Goal: Transaction & Acquisition: Purchase product/service

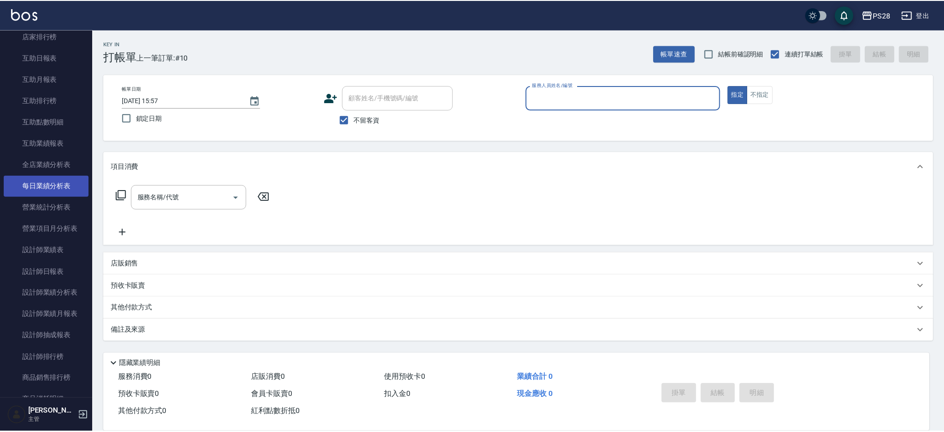
scroll to position [369, 0]
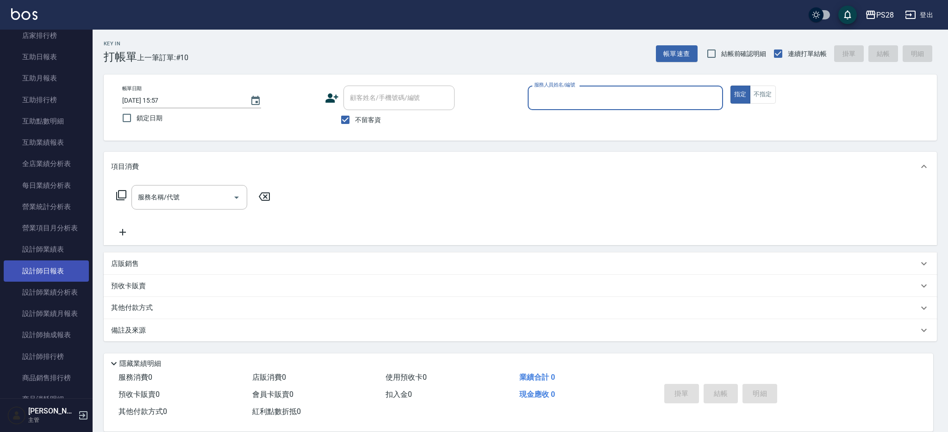
click at [56, 271] on link "設計師日報表" at bounding box center [46, 271] width 85 height 21
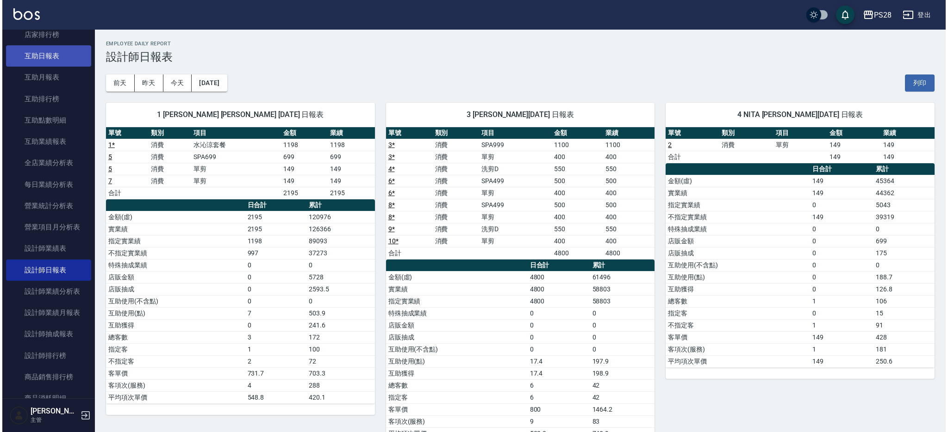
scroll to position [373, 0]
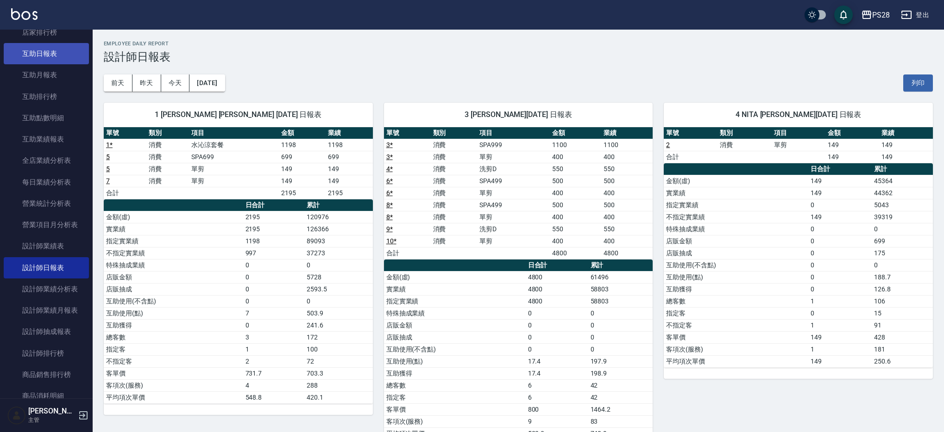
click at [42, 59] on link "互助日報表" at bounding box center [46, 53] width 85 height 21
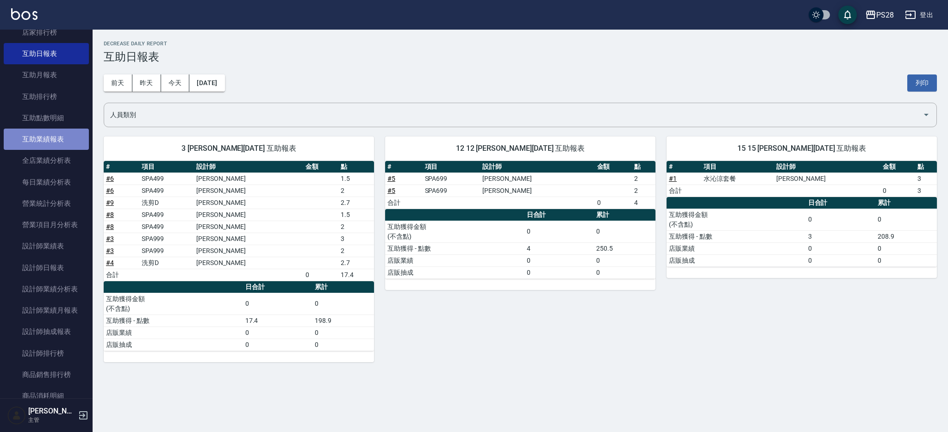
click at [62, 138] on link "互助業績報表" at bounding box center [46, 139] width 85 height 21
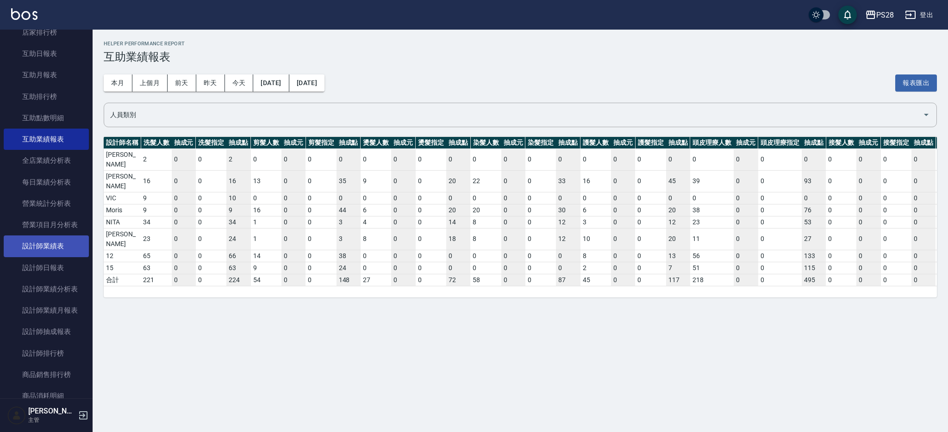
click at [50, 258] on link "設計師日報表" at bounding box center [46, 267] width 85 height 21
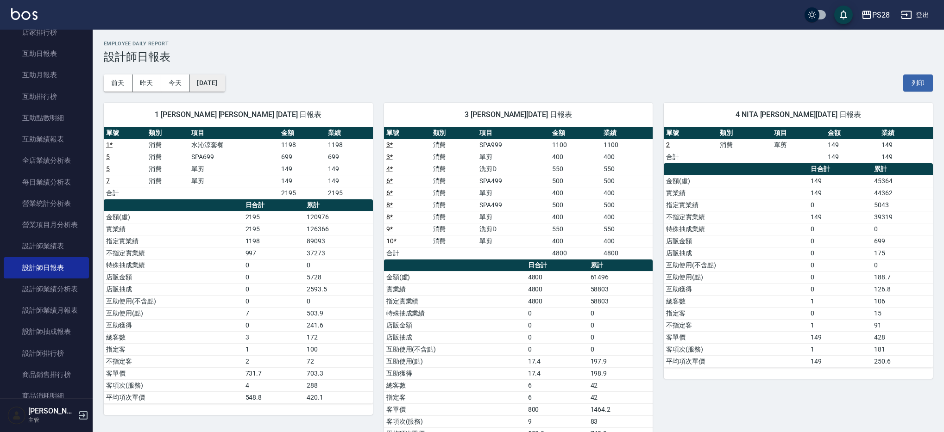
click at [225, 86] on button "[DATE]" at bounding box center [206, 83] width 35 height 17
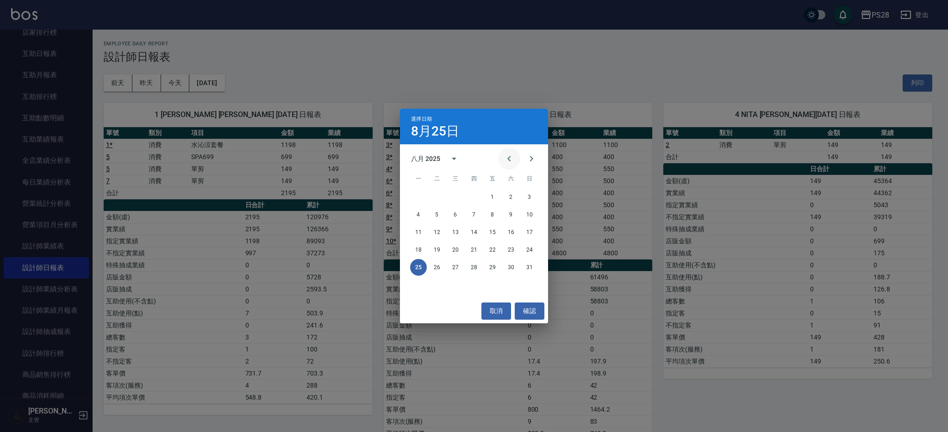
click at [503, 161] on button "Previous month" at bounding box center [509, 159] width 22 height 22
click at [473, 269] on button "31" at bounding box center [474, 267] width 17 height 17
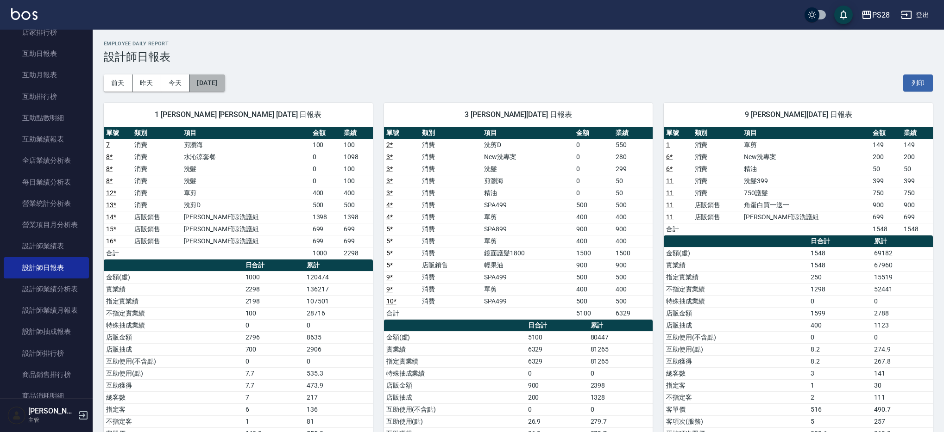
click at [218, 82] on button "[DATE]" at bounding box center [206, 83] width 35 height 17
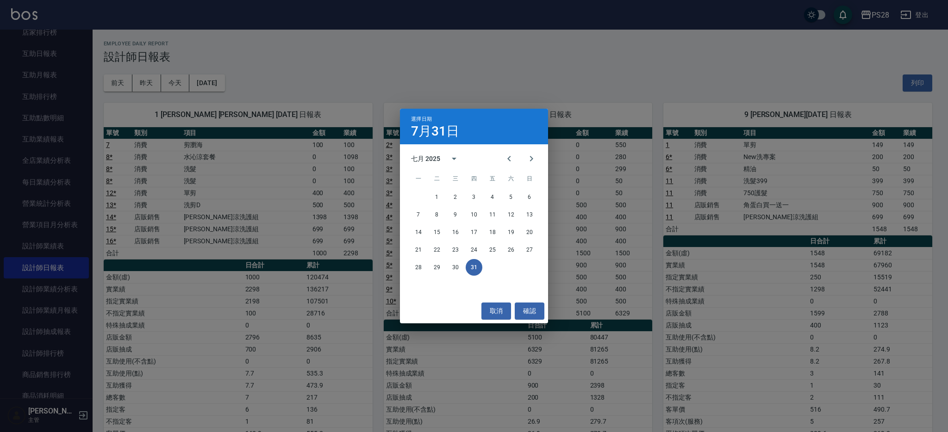
drag, startPoint x: 537, startPoint y: 159, endPoint x: 539, endPoint y: 171, distance: 11.7
click at [537, 159] on button "Next month" at bounding box center [531, 159] width 22 height 22
click at [423, 266] on button "25" at bounding box center [418, 267] width 17 height 17
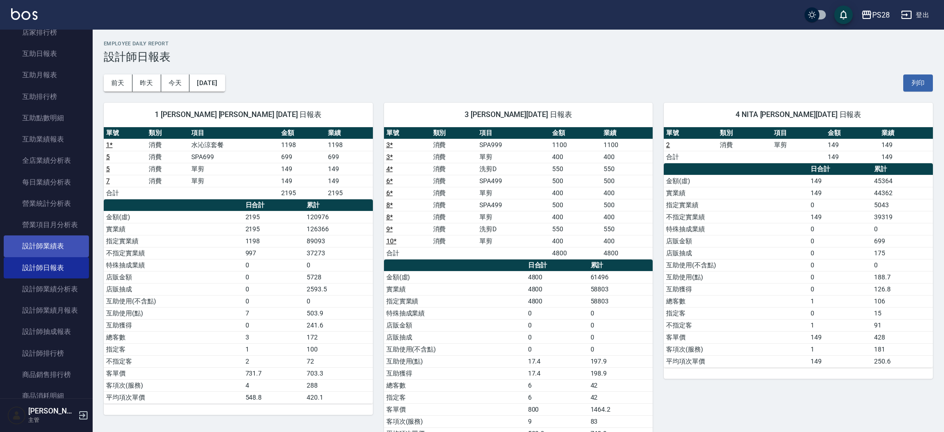
click at [53, 251] on link "設計師業績表" at bounding box center [46, 246] width 85 height 21
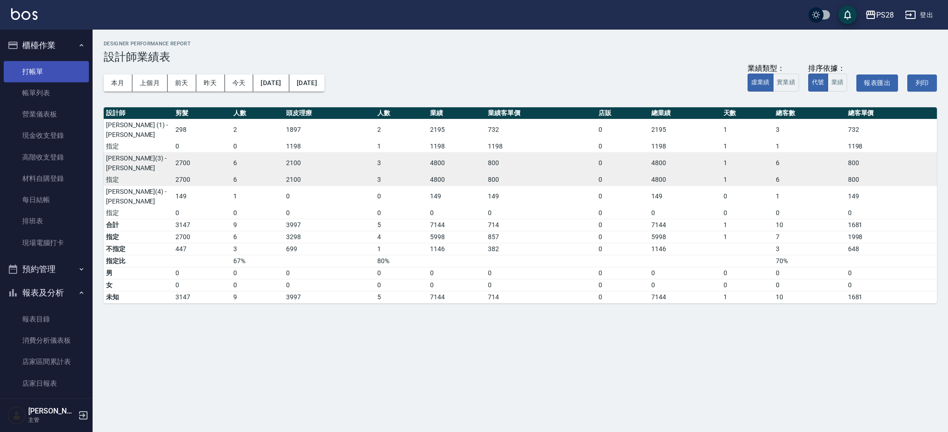
click at [53, 73] on link "打帳單" at bounding box center [46, 71] width 85 height 21
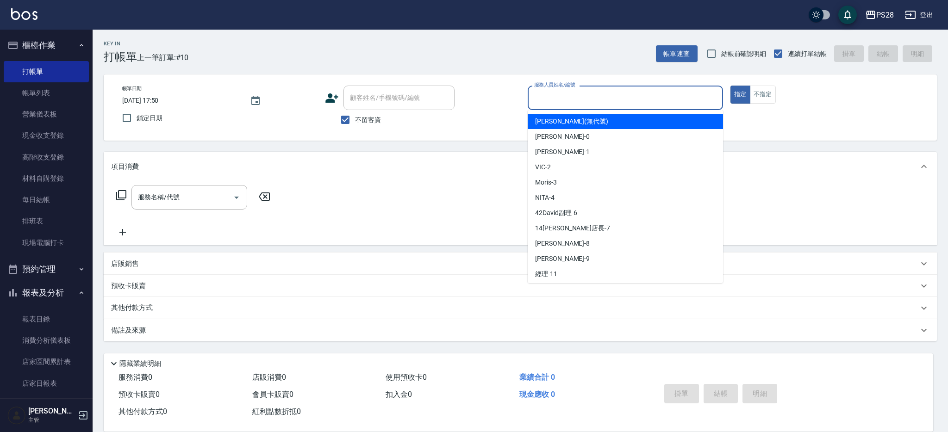
click at [617, 100] on input "服務人員姓名/編號" at bounding box center [625, 98] width 187 height 16
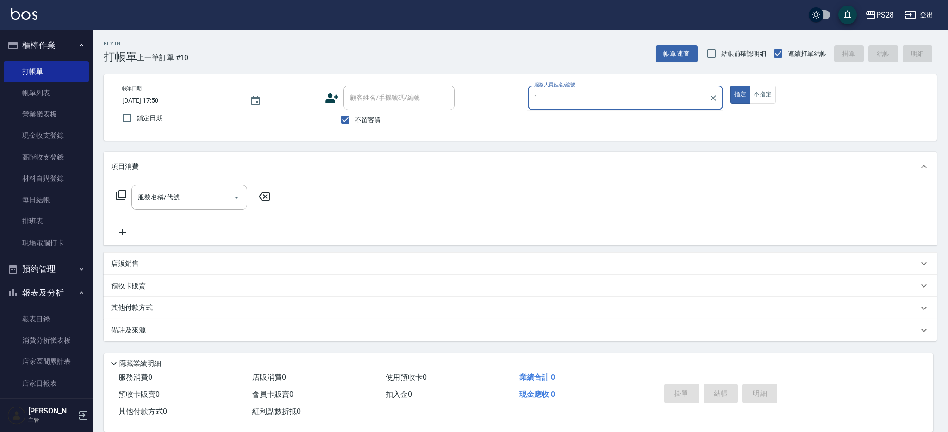
type input "ˋ"
click at [731, 86] on button "指定" at bounding box center [741, 95] width 20 height 18
type button "true"
click at [615, 99] on input "服務人員姓名/編號" at bounding box center [625, 98] width 187 height 16
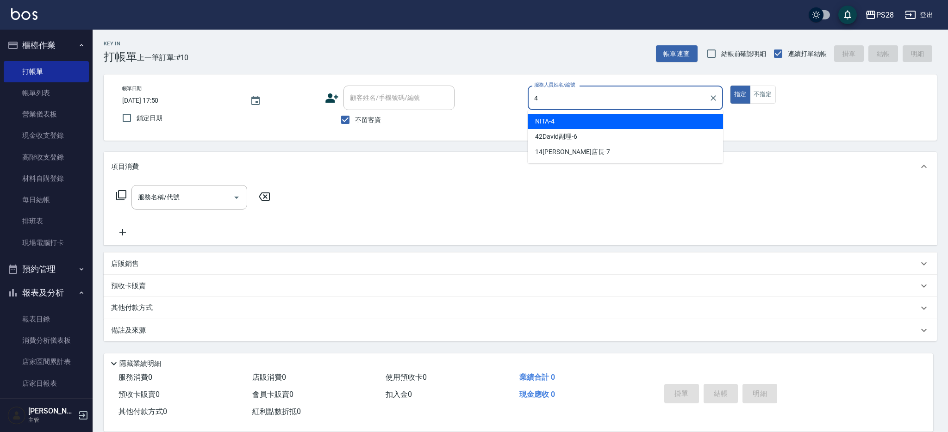
type input "NITA-4"
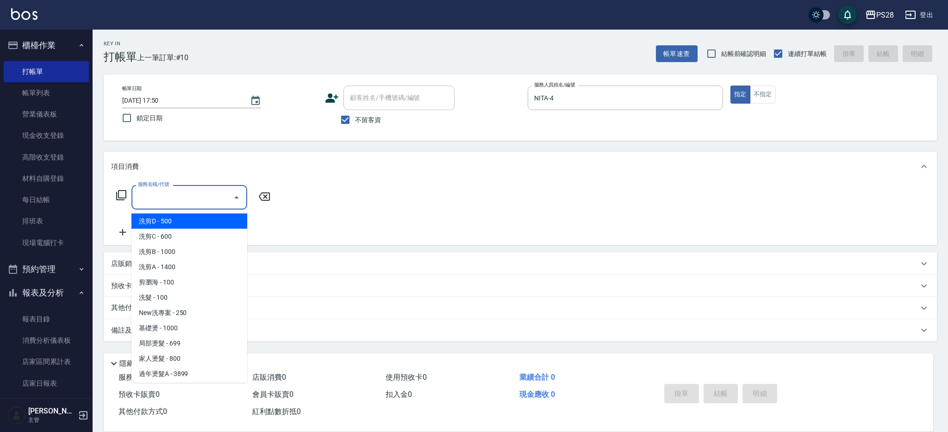
click at [175, 196] on input "服務名稱/代號" at bounding box center [183, 197] width 94 height 16
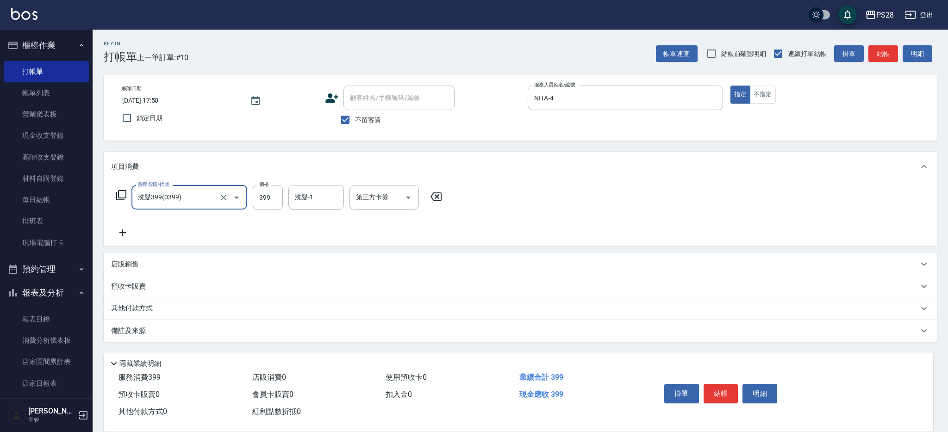
type input "洗髮399(0399)"
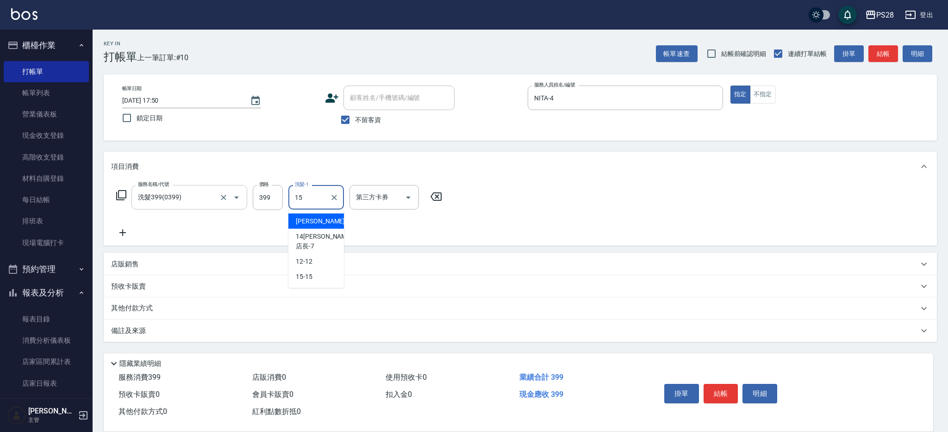
type input "15-15"
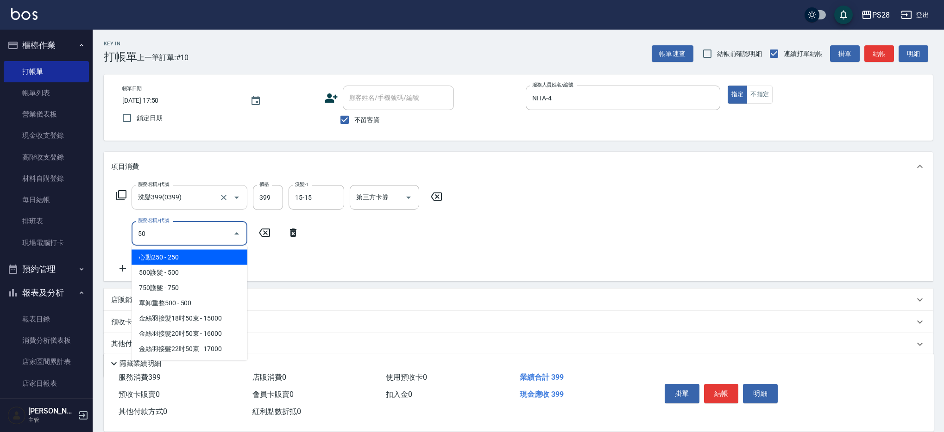
type input "5"
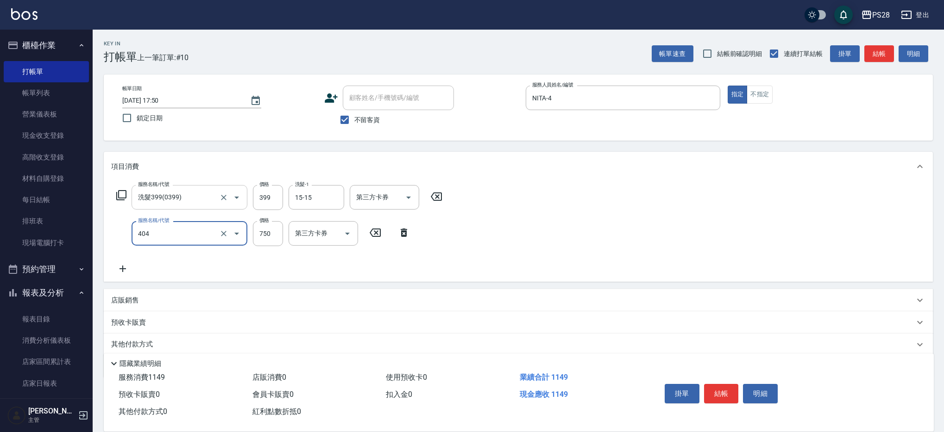
type input "750護髮(404)"
type input "550"
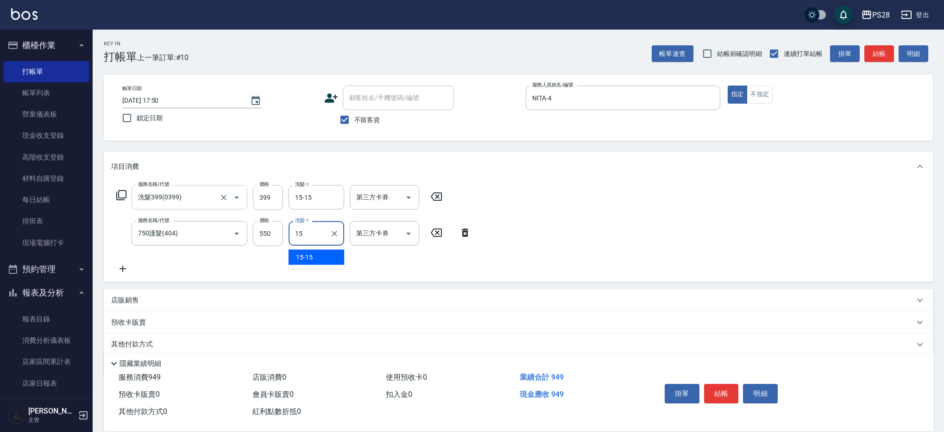
type input "15-15"
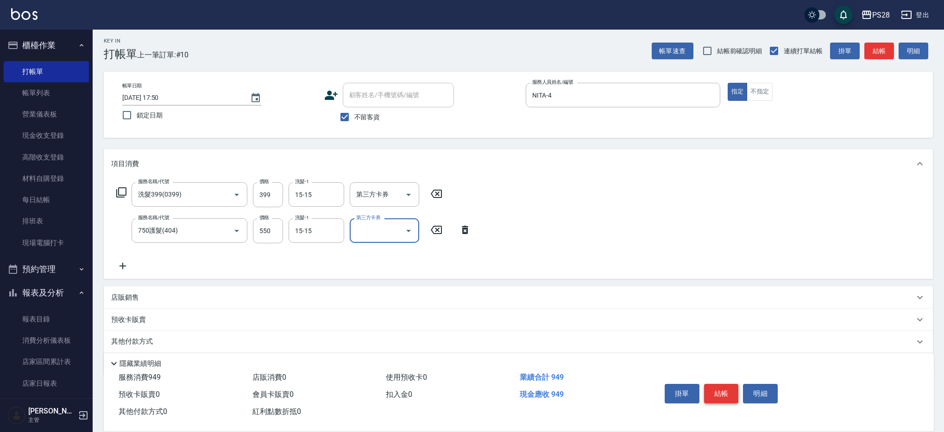
scroll to position [2, 0]
click at [719, 391] on button "結帳" at bounding box center [721, 393] width 35 height 19
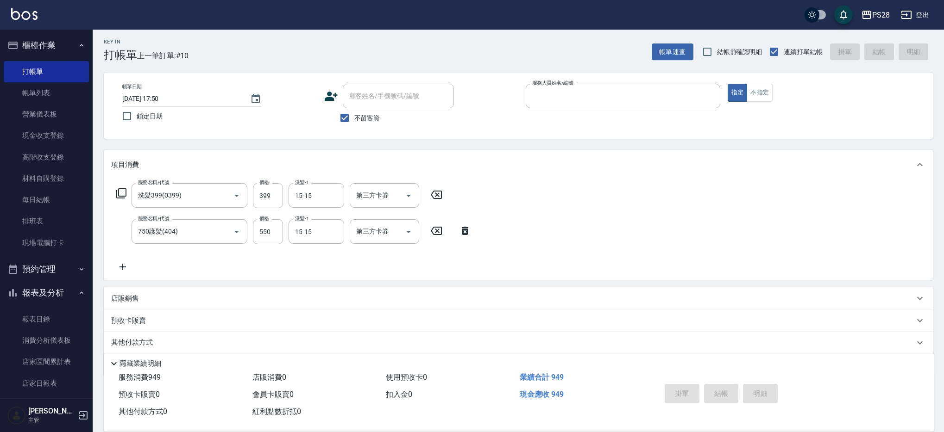
type input "[DATE] 17:56"
type input "4"
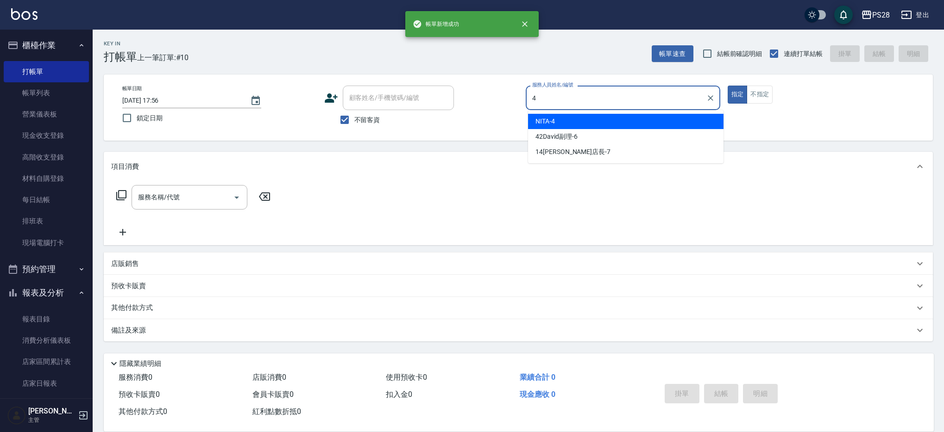
scroll to position [0, 0]
type input "NITA-4"
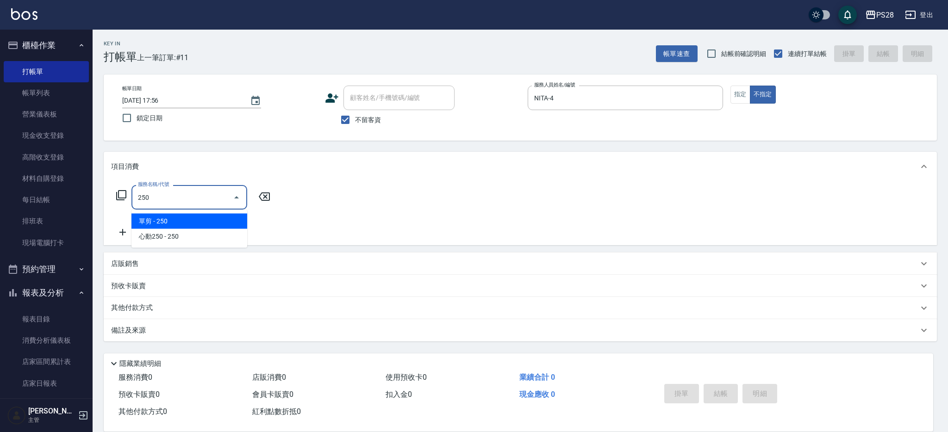
type input "單剪(250)"
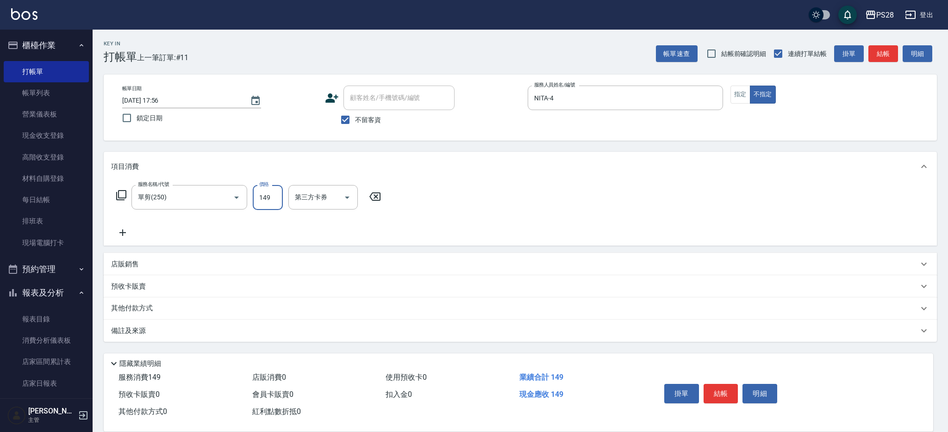
type input "149"
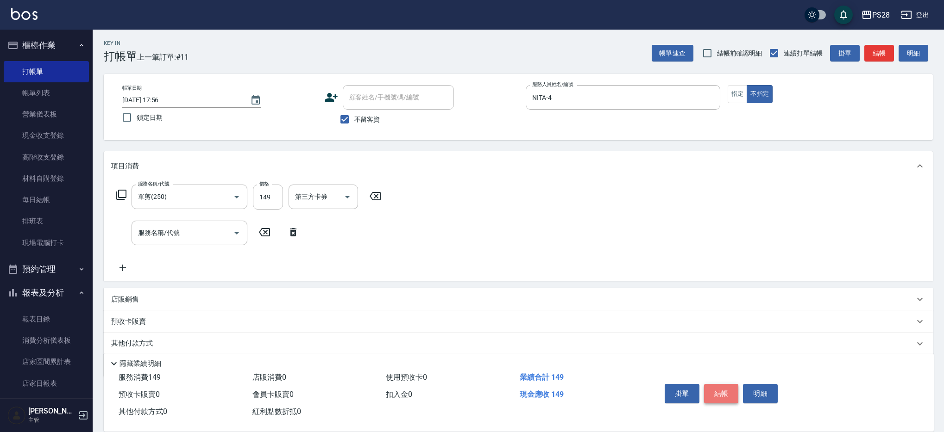
scroll to position [2, 0]
click at [722, 394] on button "結帳" at bounding box center [721, 393] width 35 height 19
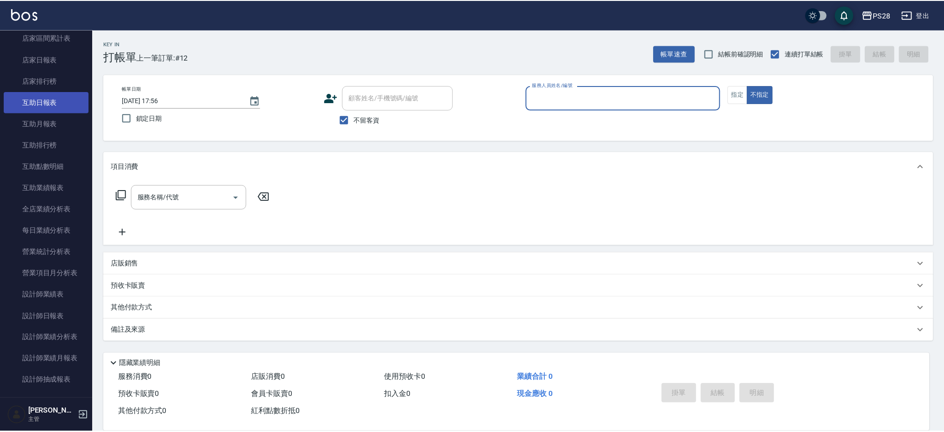
scroll to position [333, 0]
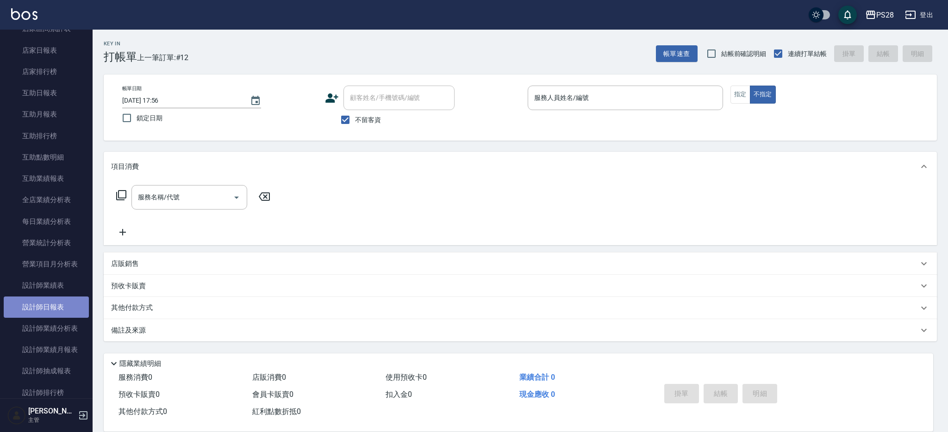
click at [51, 313] on link "設計師日報表" at bounding box center [46, 307] width 85 height 21
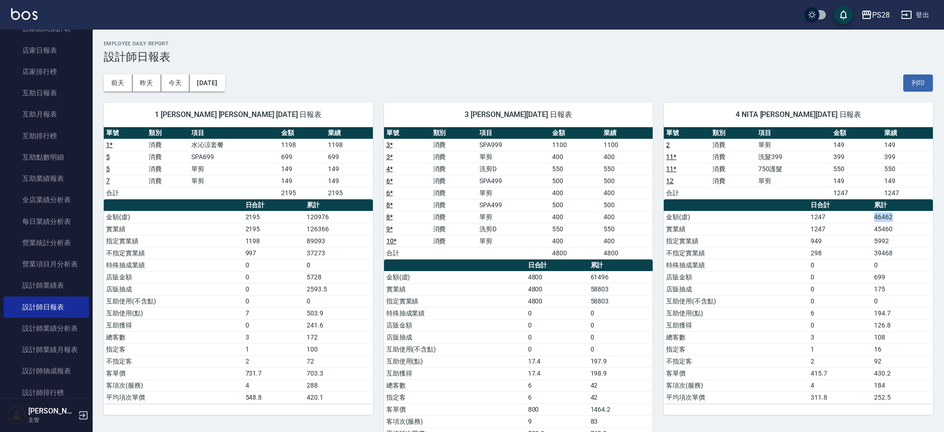
drag, startPoint x: 902, startPoint y: 219, endPoint x: 825, endPoint y: 219, distance: 77.3
click at [825, 219] on tr "金額(虛) 1247 46462" at bounding box center [797, 217] width 269 height 12
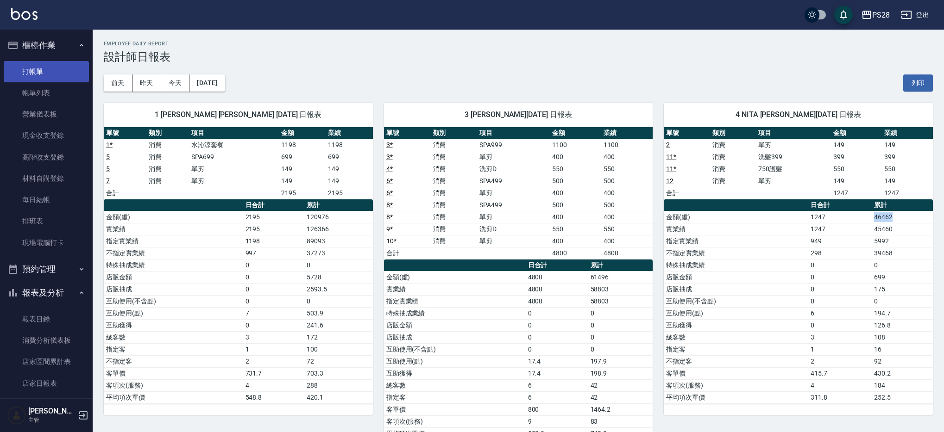
click at [48, 73] on link "打帳單" at bounding box center [46, 71] width 85 height 21
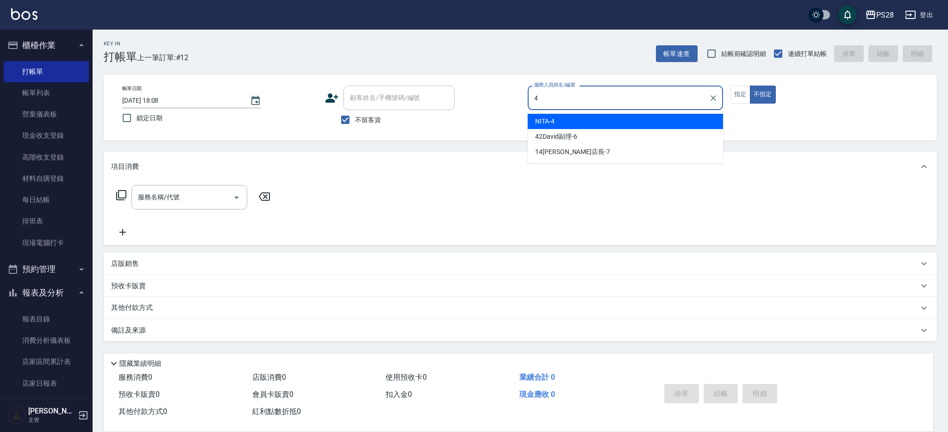
type input "NITA-4"
type button "false"
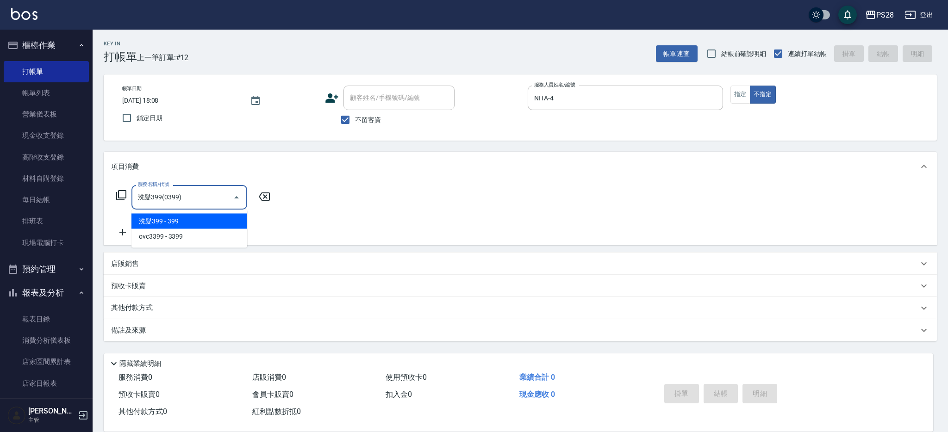
type input "洗髮399(0399)"
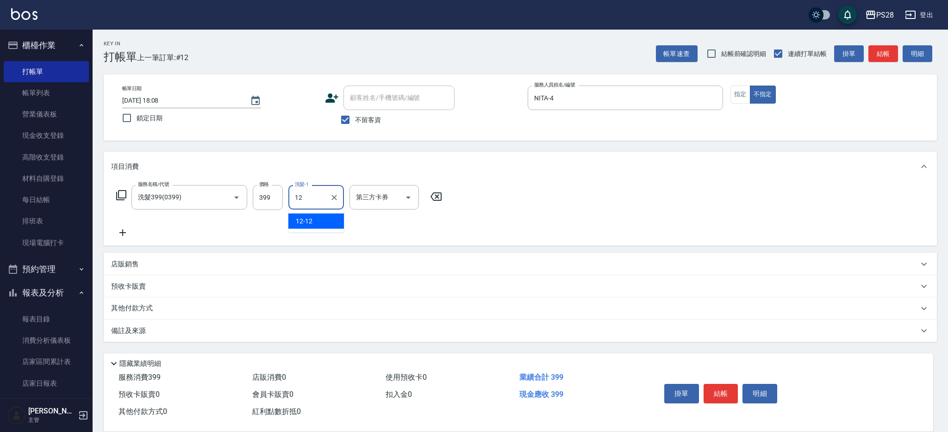
type input "12-12"
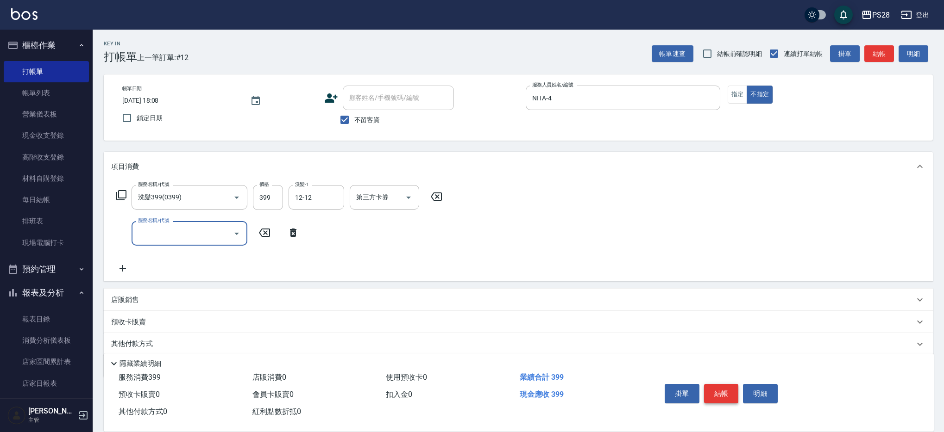
scroll to position [0, 0]
click at [720, 389] on button "結帳" at bounding box center [721, 393] width 35 height 19
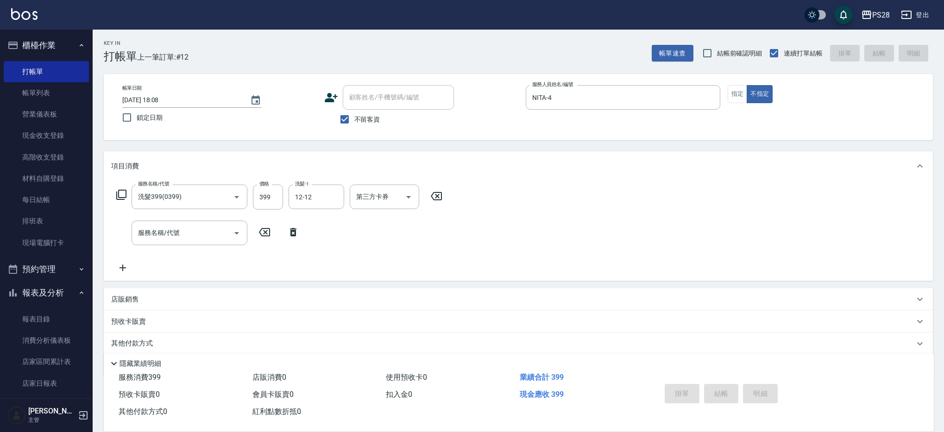
type input "[DATE] 18:23"
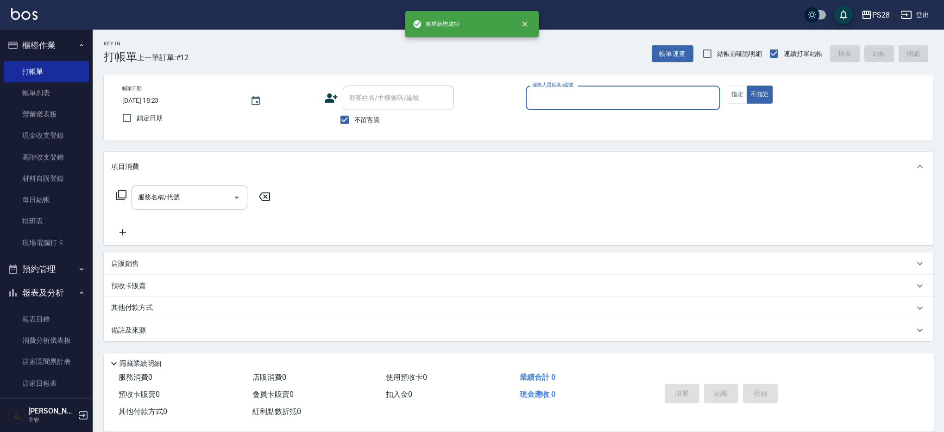
scroll to position [0, 0]
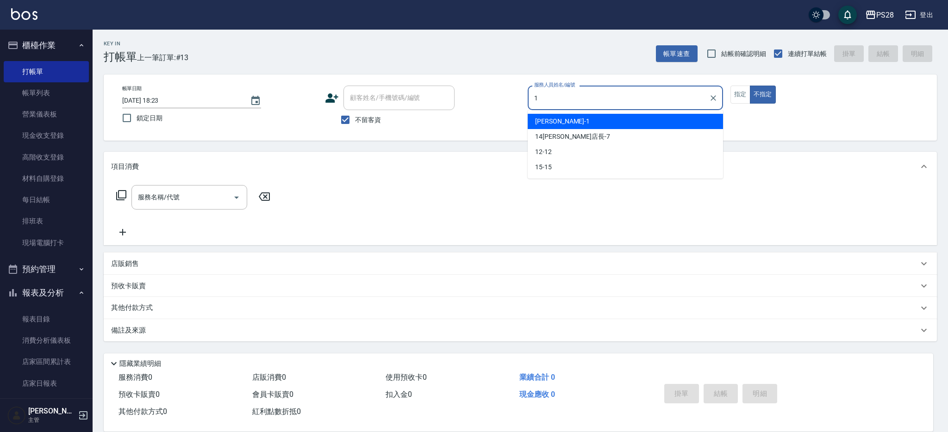
type input "[PERSON_NAME]-1"
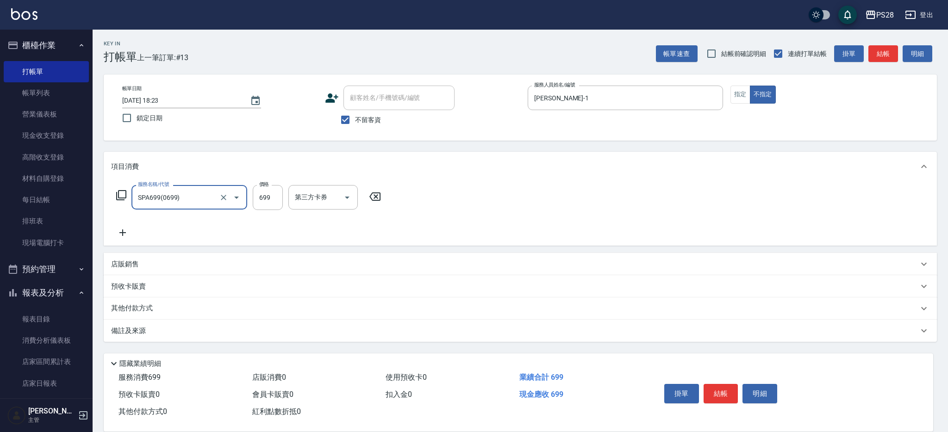
type input "SPA699(0699)"
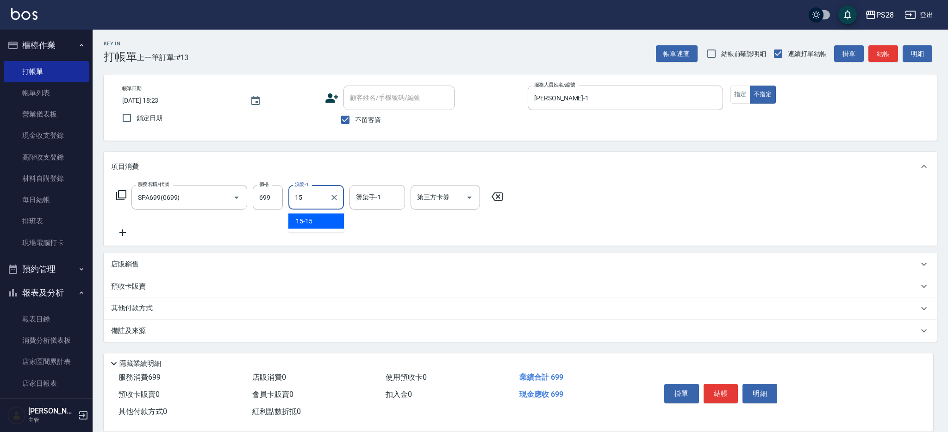
type input "15-15"
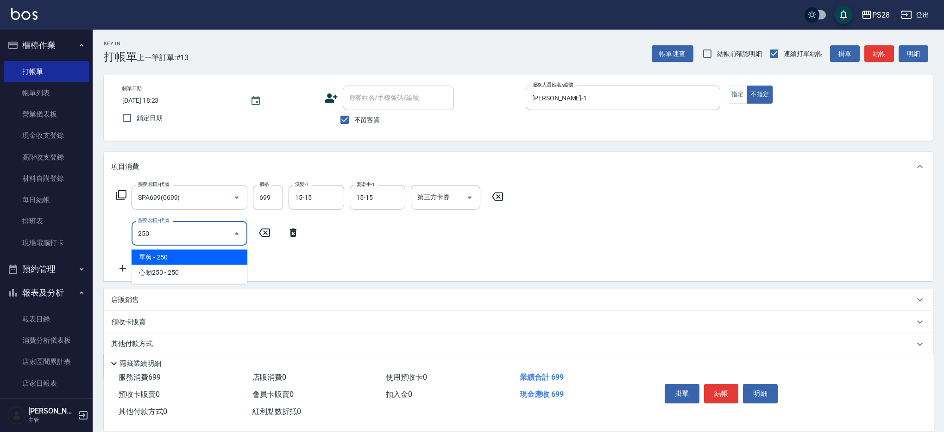
type input "單剪(250)"
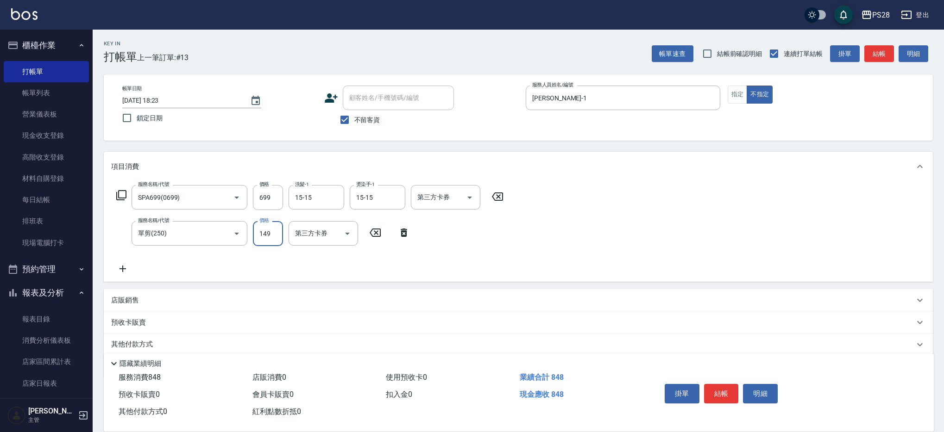
type input "149"
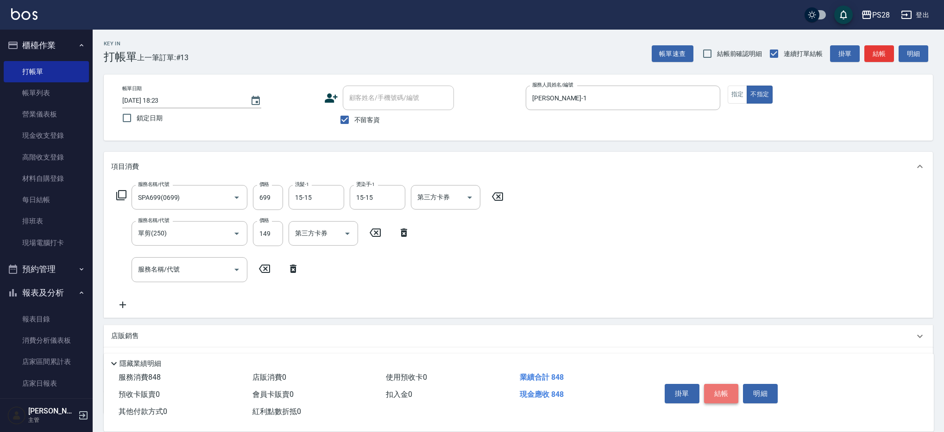
click at [720, 389] on button "結帳" at bounding box center [721, 393] width 35 height 19
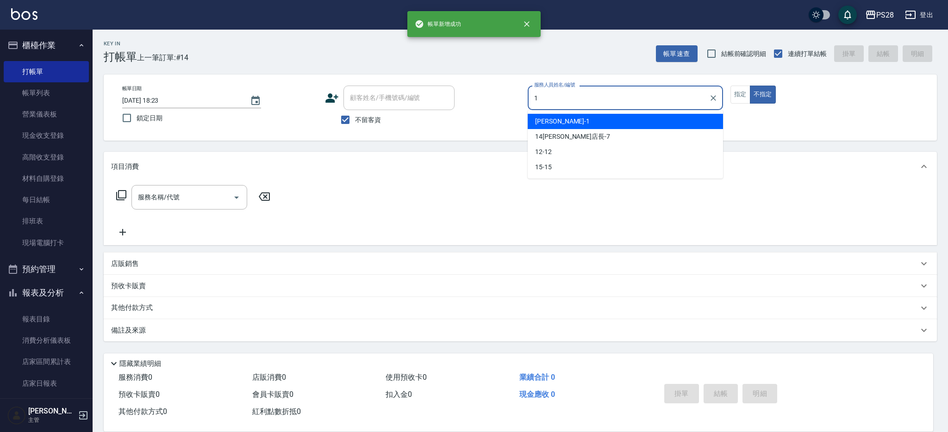
type input "[PERSON_NAME]-1"
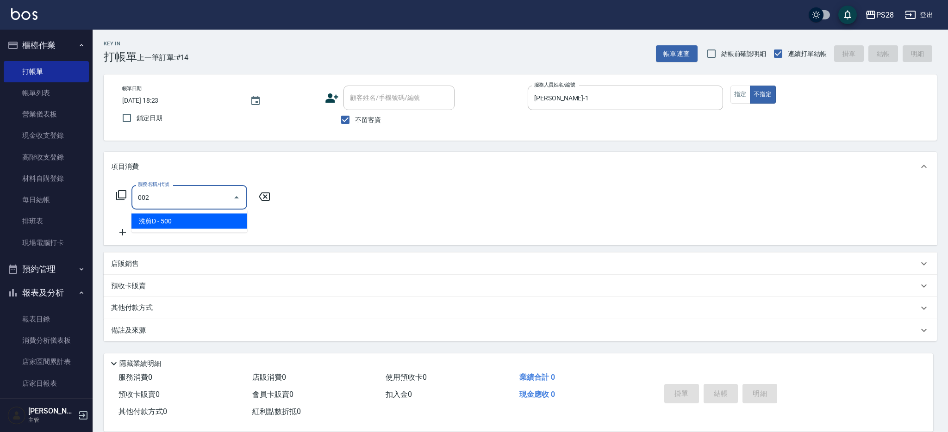
type input "洗剪D(002)"
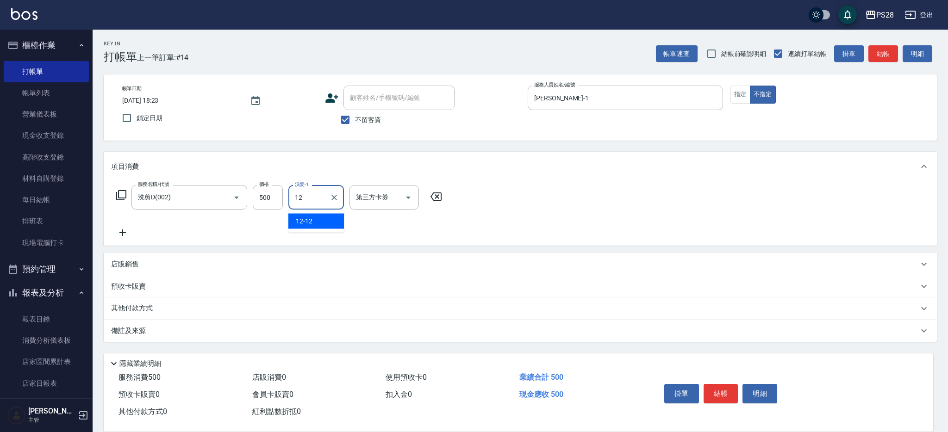
type input "12-12"
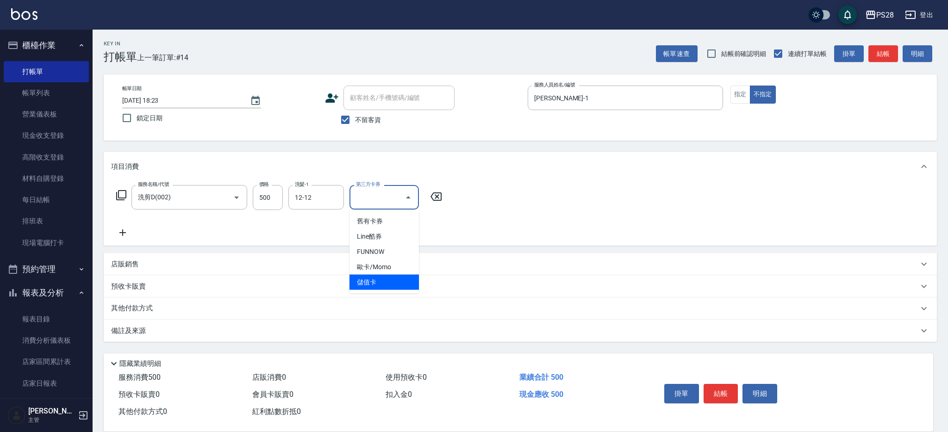
type input "儲值卡"
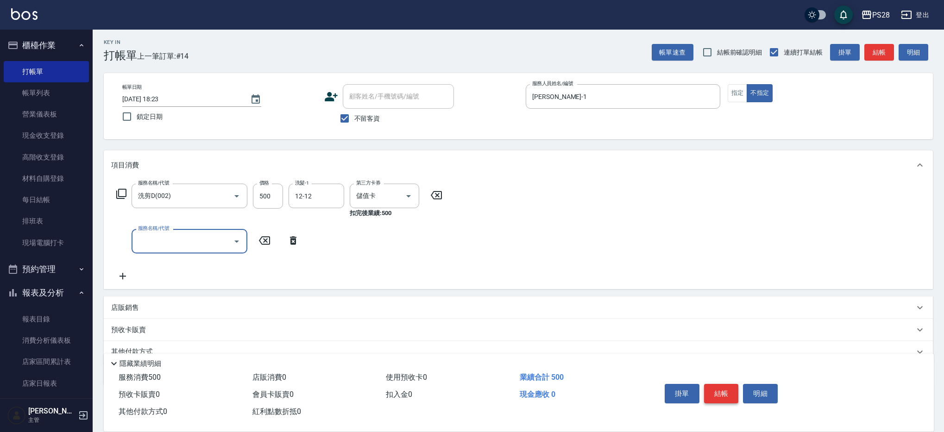
click at [723, 391] on button "結帳" at bounding box center [721, 393] width 35 height 19
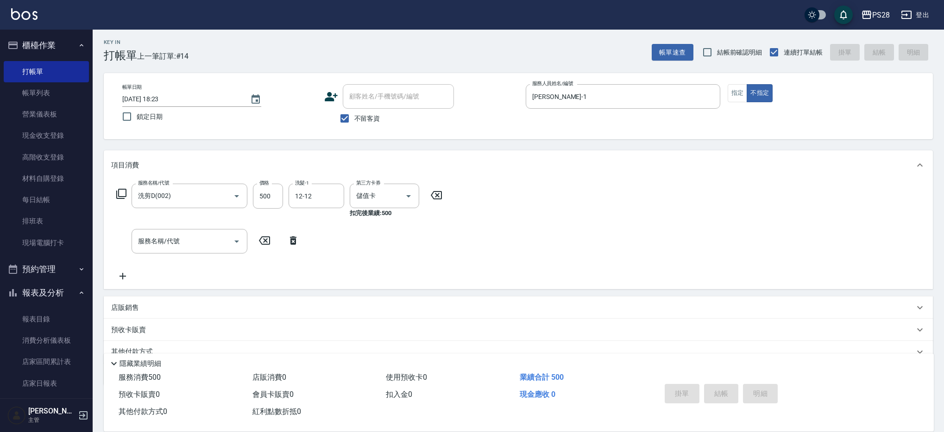
scroll to position [6, 0]
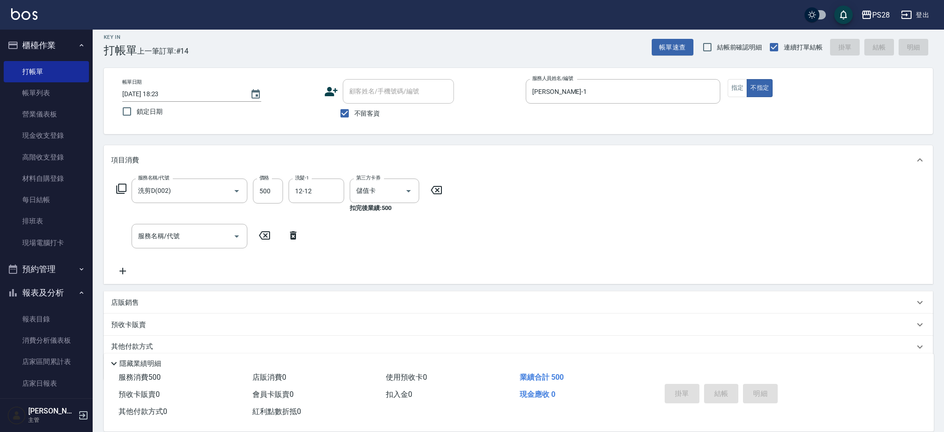
type input "[DATE] 18:24"
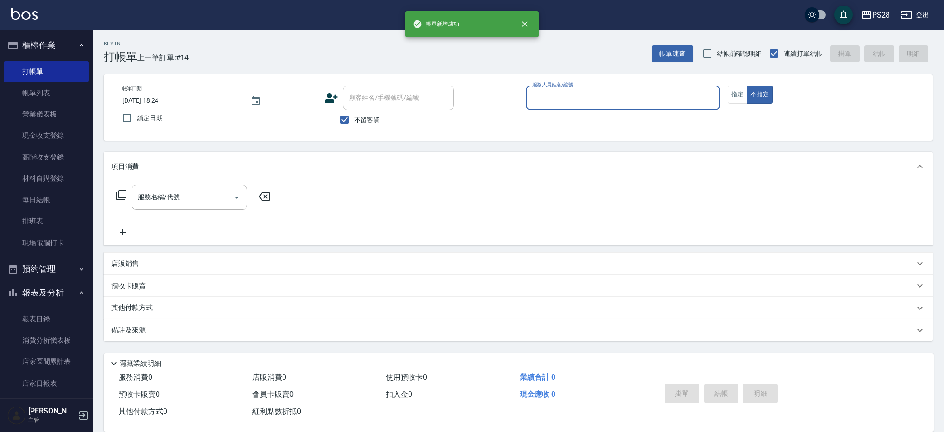
scroll to position [0, 0]
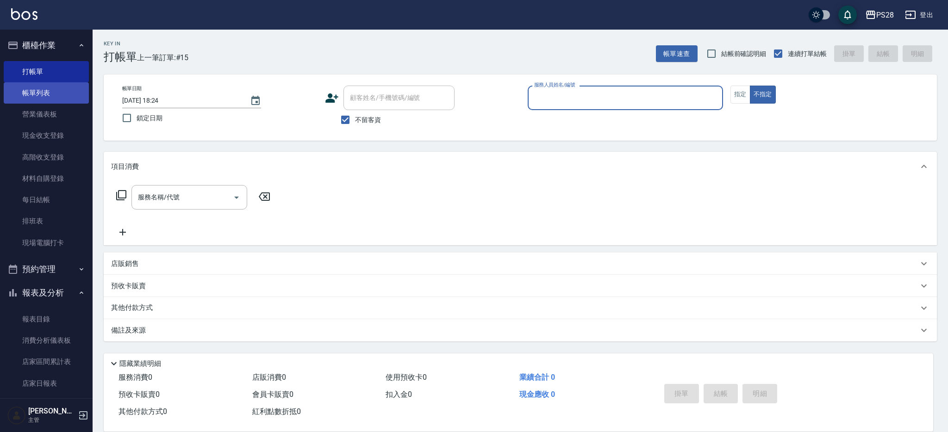
click at [71, 94] on link "帳單列表" at bounding box center [46, 92] width 85 height 21
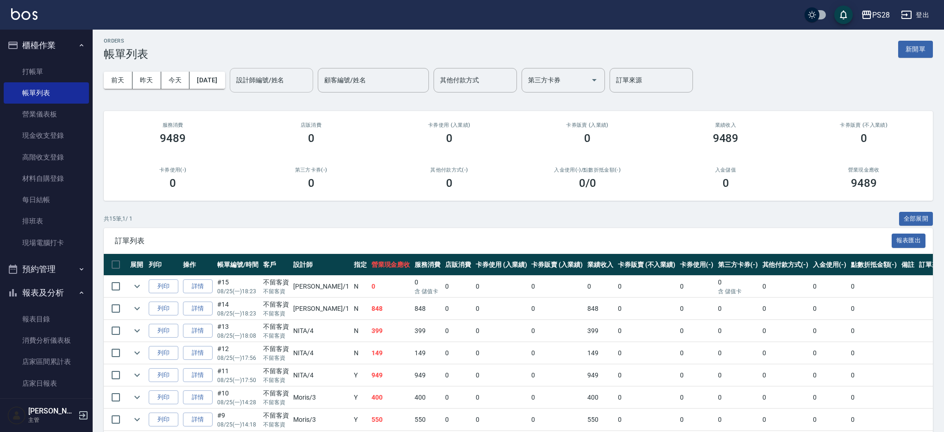
click at [309, 83] on input "設計師編號/姓名" at bounding box center [271, 80] width 75 height 16
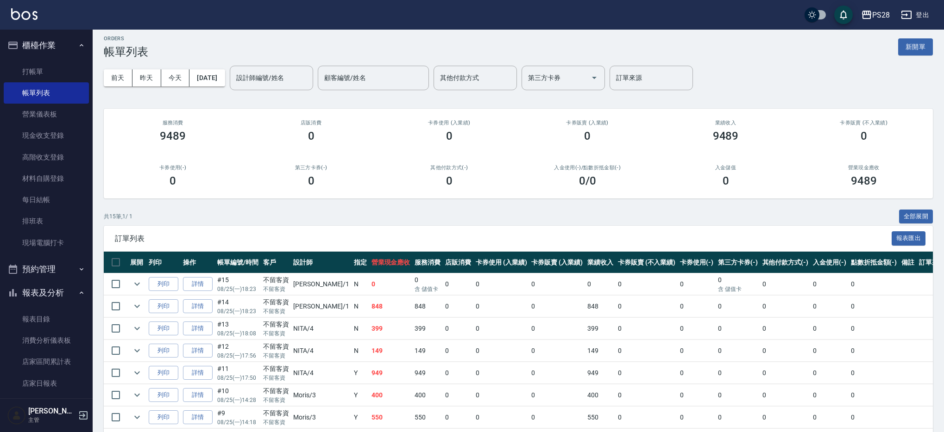
click at [380, 101] on div "ORDERS 帳單列表 新開單 [DATE] [DATE] [DATE] [DATE] 設計師編號/姓名 設計師編號/姓名 顧客編號/姓名 顧客編號/姓名 其…" at bounding box center [518, 334] width 851 height 619
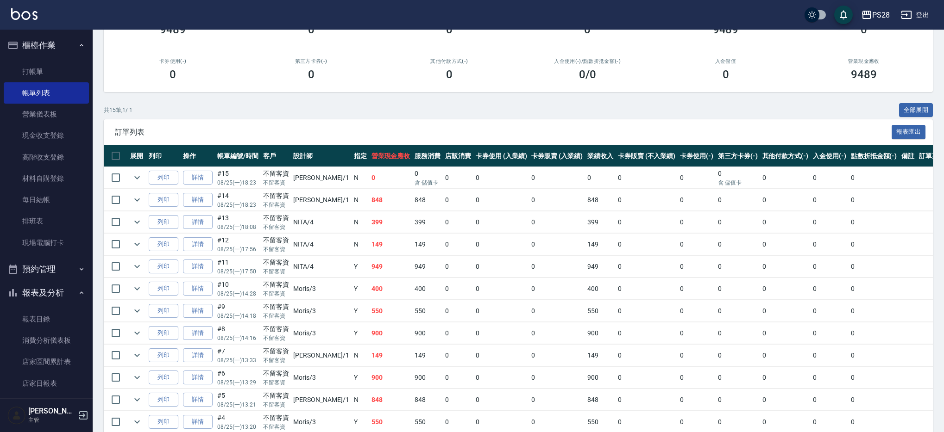
scroll to position [111, 0]
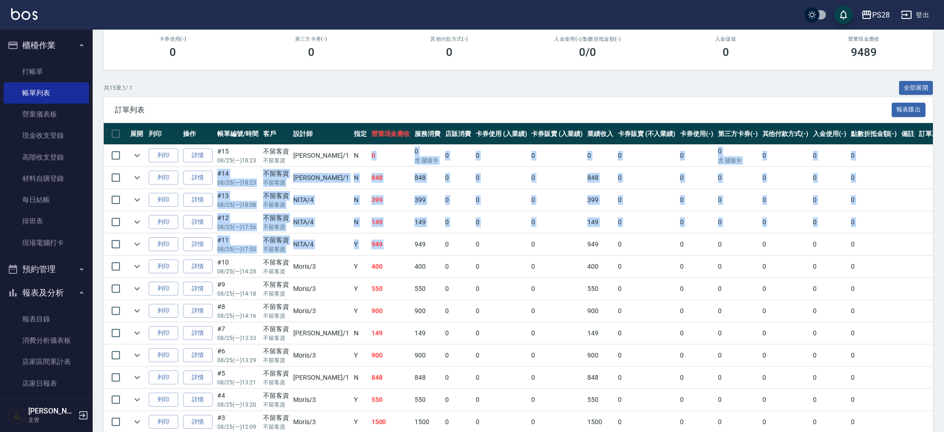
drag, startPoint x: 337, startPoint y: 181, endPoint x: 393, endPoint y: 235, distance: 77.6
click at [393, 234] on tbody "列印 詳情 #15 08/25 (一) 18:23 不留客資 不留客資 [PERSON_NAME] /1 N 0 0 含 儲值卡 0 0 0 0 0 0 0 …" at bounding box center [525, 311] width 843 height 333
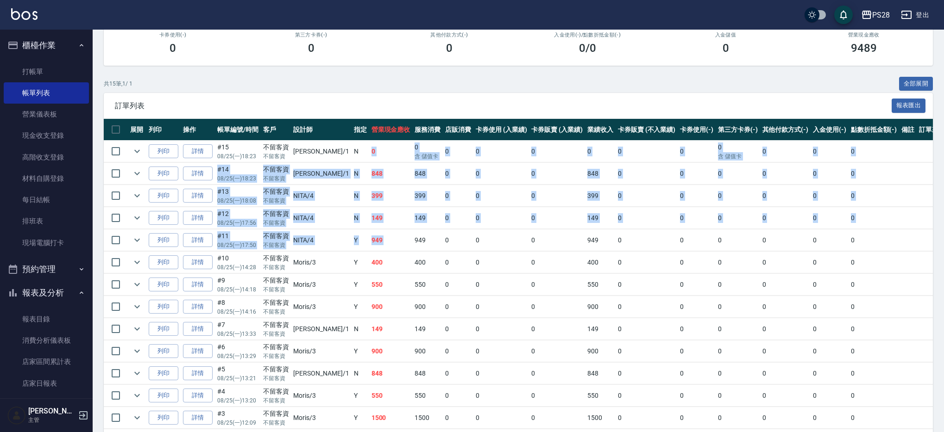
scroll to position [216, 0]
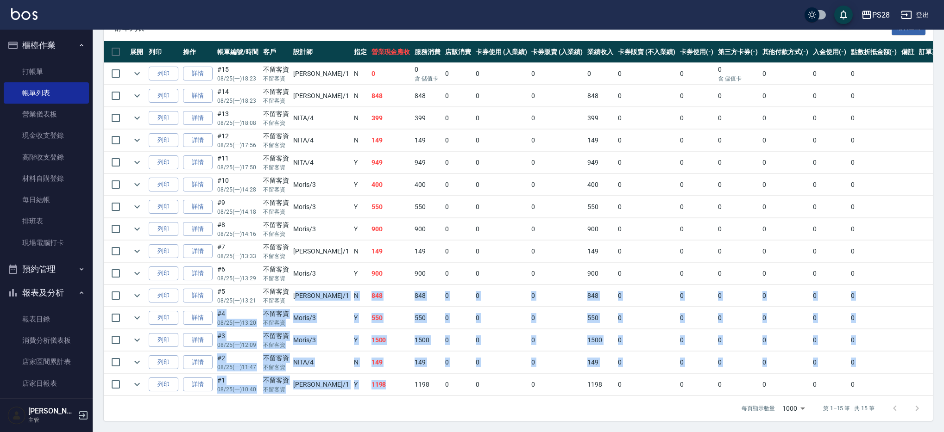
drag, startPoint x: 372, startPoint y: 384, endPoint x: 301, endPoint y: 292, distance: 115.9
click at [301, 292] on tbody "列印 詳情 #15 08/25 (一) 18:23 不留客資 不留客資 [PERSON_NAME] /1 N 0 0 含 儲值卡 0 0 0 0 0 0 0 …" at bounding box center [525, 229] width 843 height 333
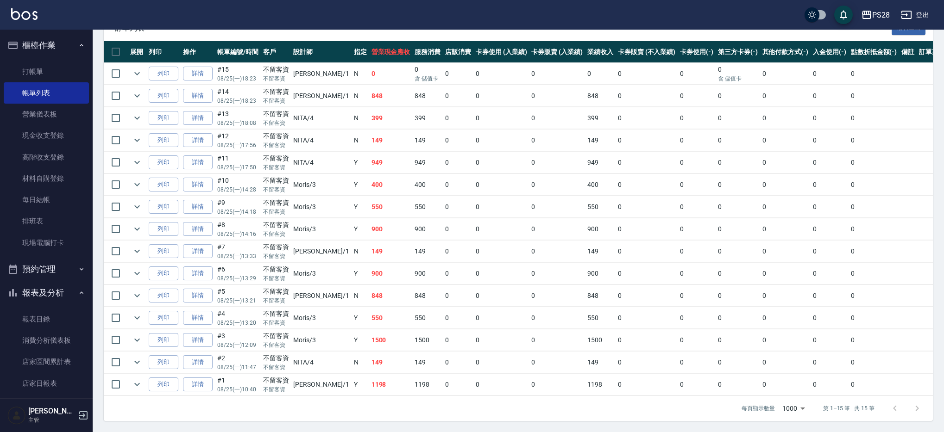
click at [351, 318] on td "Y" at bounding box center [360, 318] width 18 height 22
drag, startPoint x: 347, startPoint y: 341, endPoint x: 357, endPoint y: 336, distance: 11.4
click at [369, 337] on td "1500" at bounding box center [391, 341] width 44 height 22
drag, startPoint x: 349, startPoint y: 298, endPoint x: 344, endPoint y: 304, distance: 8.2
click at [369, 298] on td "848" at bounding box center [391, 296] width 44 height 22
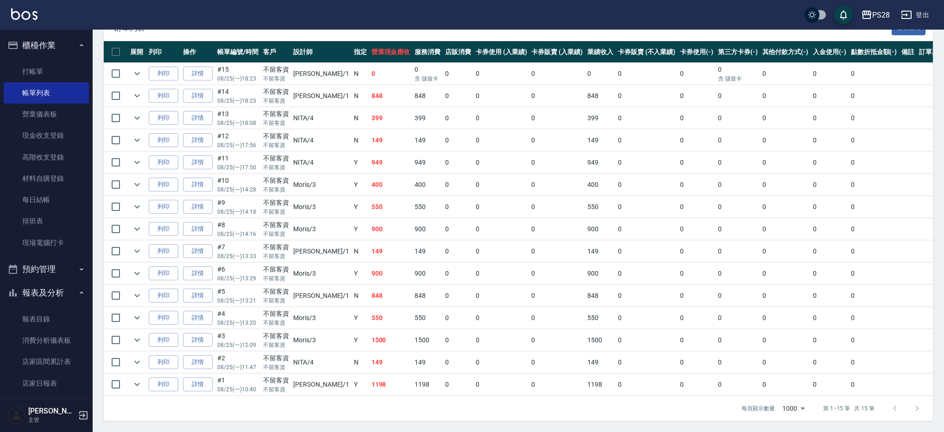
drag, startPoint x: 344, startPoint y: 304, endPoint x: 318, endPoint y: 285, distance: 32.4
click at [369, 303] on td "848" at bounding box center [391, 296] width 44 height 22
drag, startPoint x: 318, startPoint y: 276, endPoint x: 344, endPoint y: 271, distance: 26.4
click at [344, 271] on tr "列印 詳情 #6 08/25 (一) 13:29 不留客資 不留客資 Moris /3 Y 900 900 0 0 0 900 0 0 0 0 0 0" at bounding box center [525, 274] width 843 height 22
drag, startPoint x: 347, startPoint y: 271, endPoint x: 375, endPoint y: 270, distance: 28.3
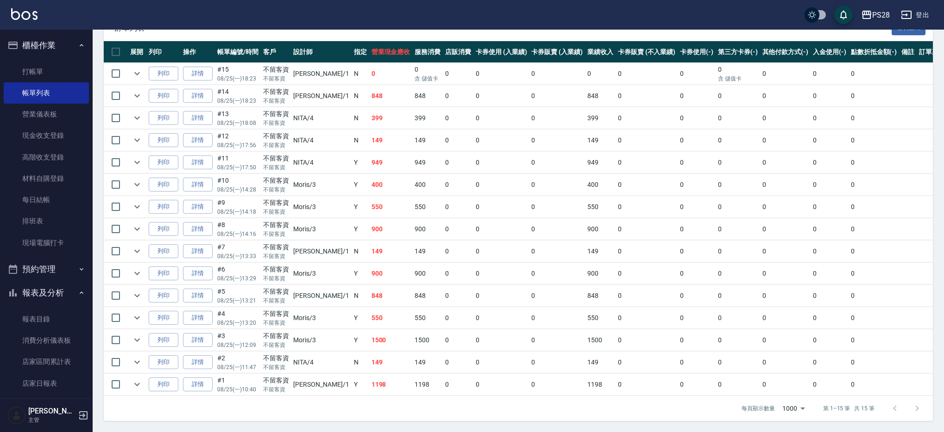
click at [369, 271] on td "900" at bounding box center [391, 274] width 44 height 22
drag, startPoint x: 375, startPoint y: 270, endPoint x: 367, endPoint y: 288, distance: 19.7
click at [375, 270] on td "900" at bounding box center [391, 274] width 44 height 22
drag, startPoint x: 365, startPoint y: 293, endPoint x: 327, endPoint y: 293, distance: 37.5
click at [327, 293] on tr "列印 詳情 #5 08/25 (一) 13:21 不留客資 不留客資 [PERSON_NAME] /1 N 848 848 0 0 0 848 0 0 0 0…" at bounding box center [525, 296] width 843 height 22
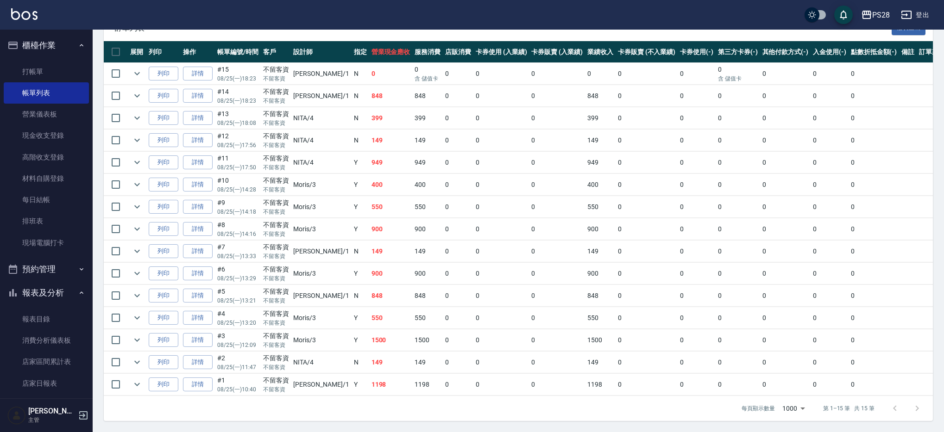
click at [351, 244] on td "N" at bounding box center [360, 252] width 18 height 22
drag, startPoint x: 322, startPoint y: 90, endPoint x: 378, endPoint y: 96, distance: 56.3
click at [378, 96] on tr "列印 詳情 #14 08/25 (一) 18:23 不留客資 不留客資 [PERSON_NAME] /1 N 848 848 0 0 0 848 0 0 0 …" at bounding box center [525, 96] width 843 height 22
drag, startPoint x: 340, startPoint y: 168, endPoint x: 359, endPoint y: 167, distance: 19.0
click at [359, 167] on tr "列印 詳情 #11 08/25 (一) 17:50 不留客資 不留客資 NITA /4 Y 949 949 0 0 0 949 0 0 0 0 0 0" at bounding box center [525, 163] width 843 height 22
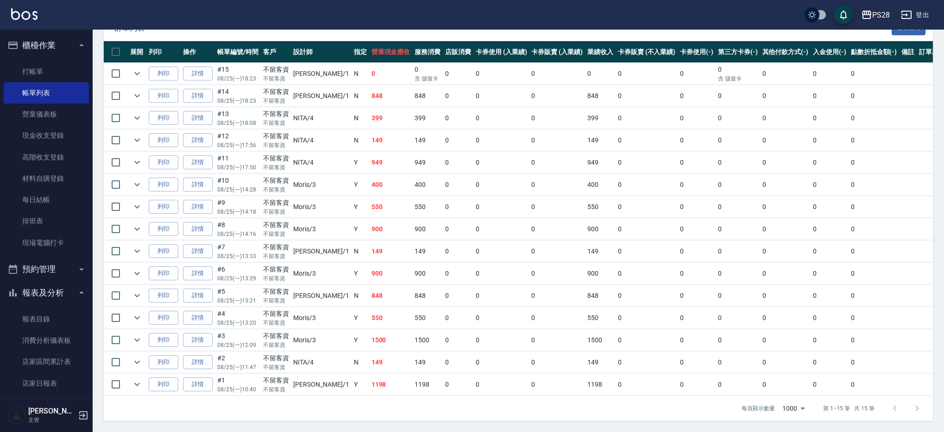
click at [369, 197] on td "550" at bounding box center [391, 207] width 44 height 22
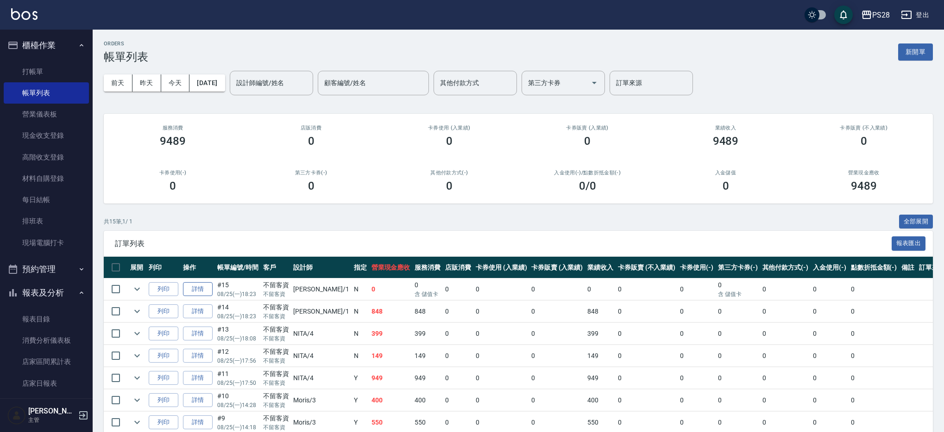
click at [210, 288] on link "詳情" at bounding box center [198, 289] width 30 height 14
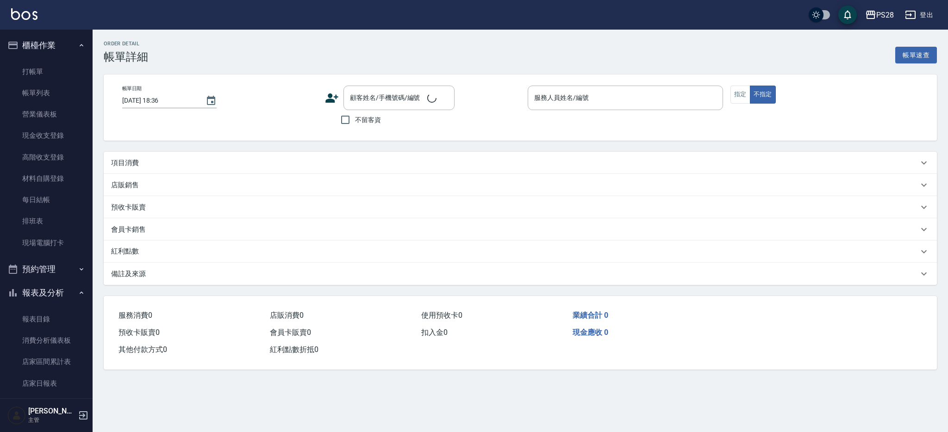
type input "[DATE] 18:23"
checkbox input "true"
type input "[PERSON_NAME]-1"
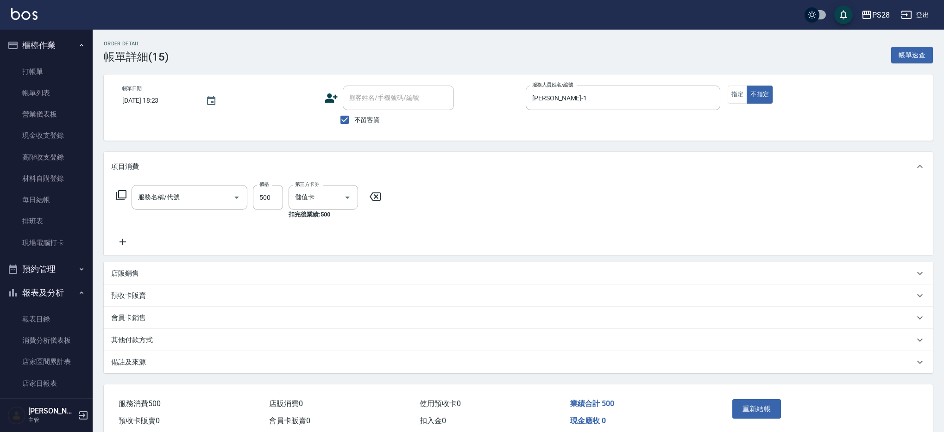
type input "洗剪D(002)"
click at [737, 100] on button "指定" at bounding box center [737, 95] width 20 height 18
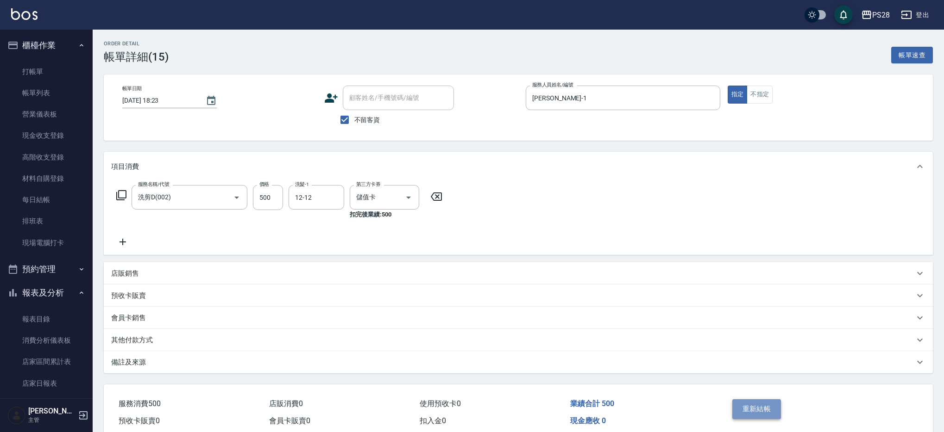
click at [758, 405] on button "重新結帳" at bounding box center [756, 409] width 49 height 19
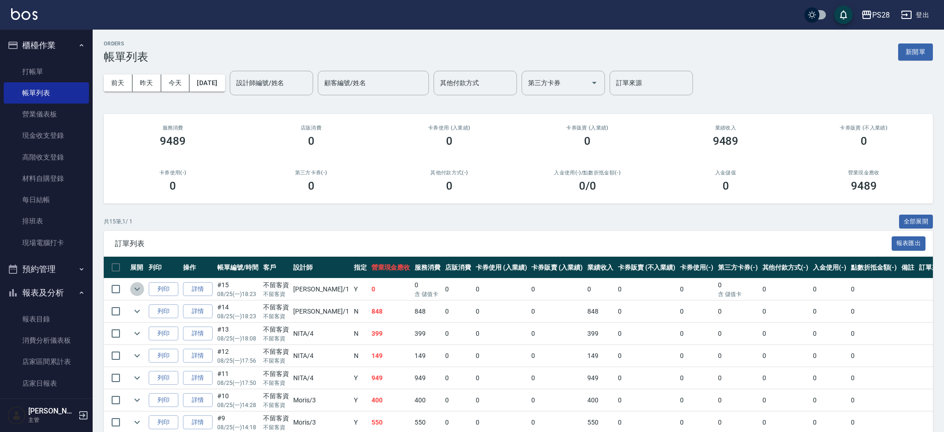
click at [138, 290] on icon "expand row" at bounding box center [137, 289] width 6 height 3
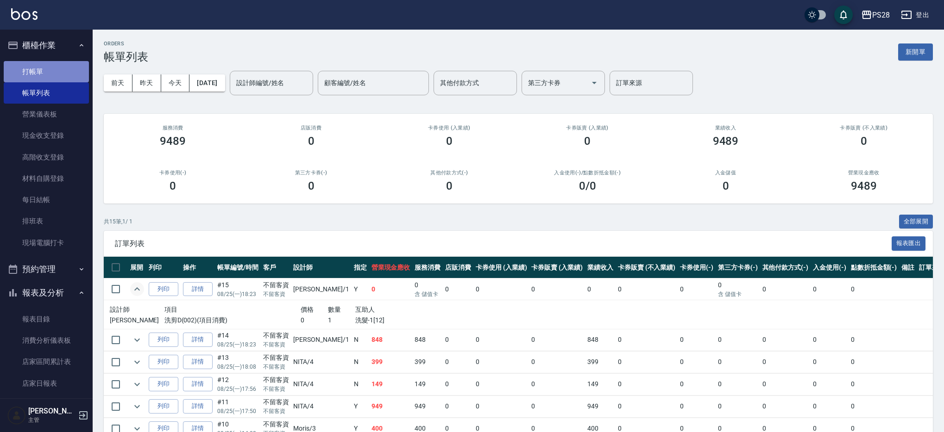
click at [56, 70] on link "打帳單" at bounding box center [46, 71] width 85 height 21
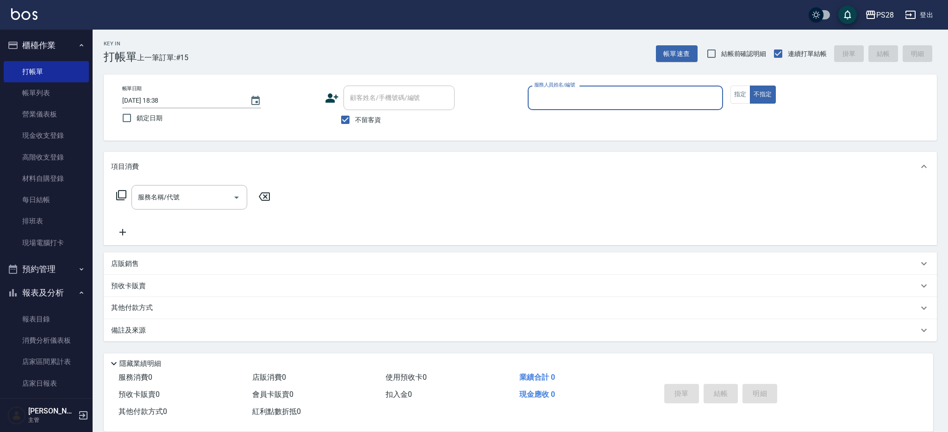
click at [615, 88] on div "服務人員姓名/編號" at bounding box center [625, 98] width 195 height 25
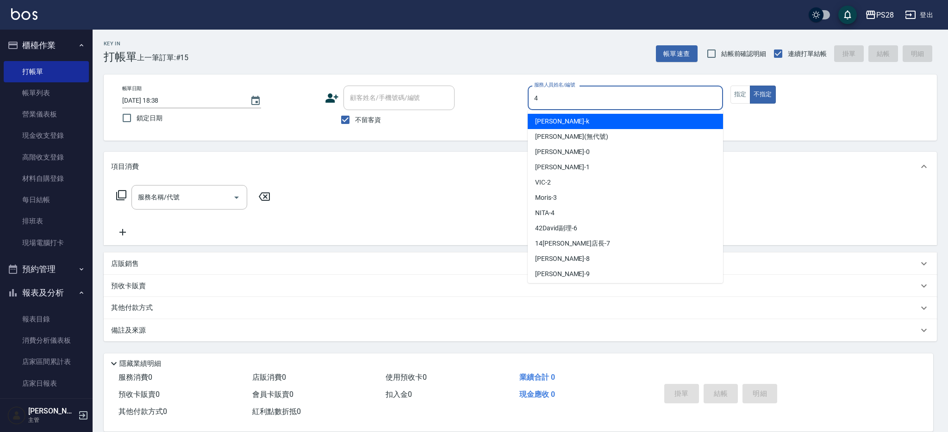
type input "NITA-4"
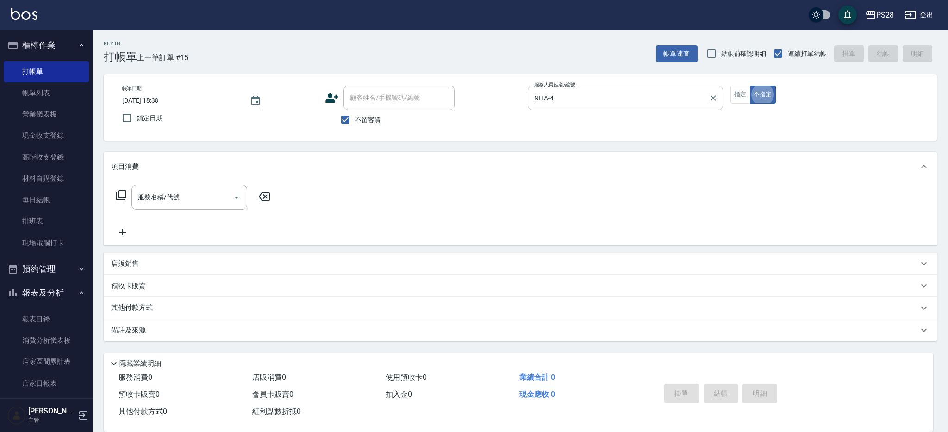
type button "false"
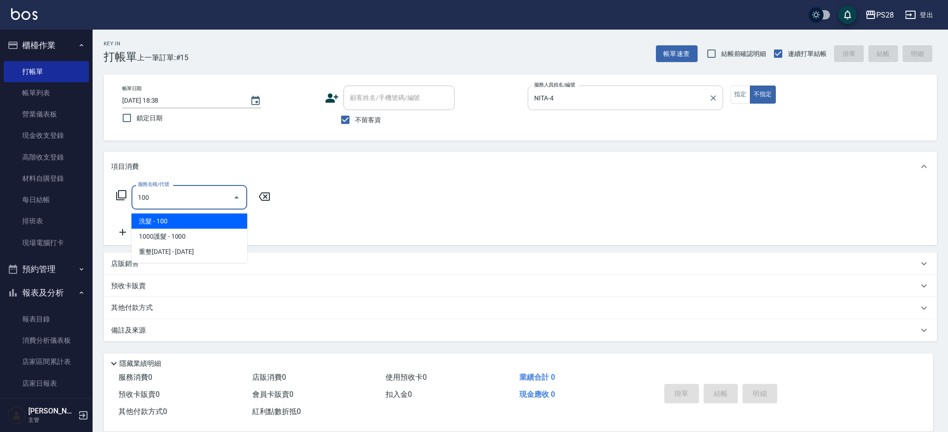
type input "洗髮(100)"
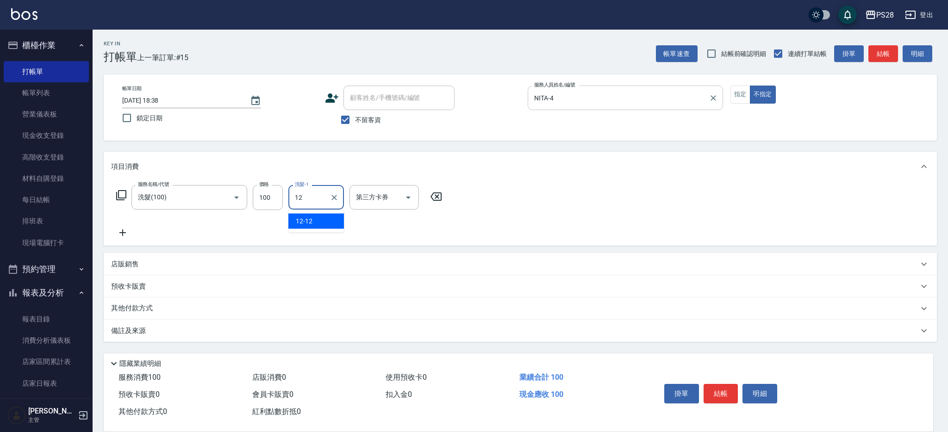
type input "12-12"
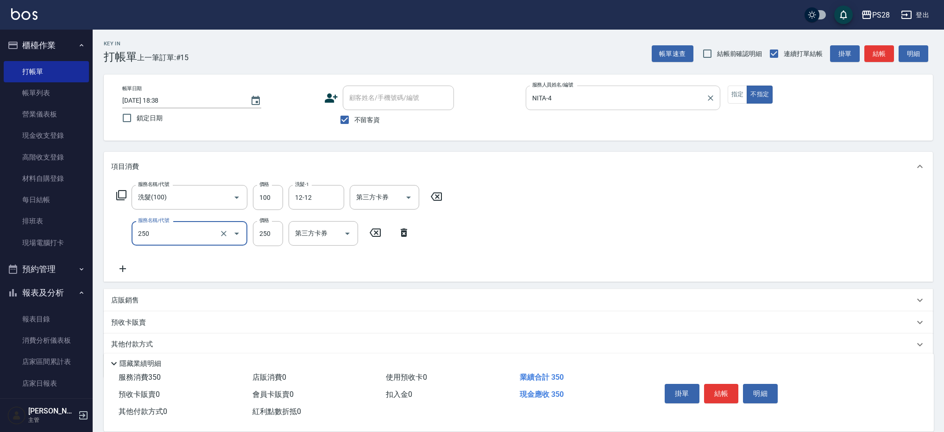
type input "單剪(250)"
type input "149"
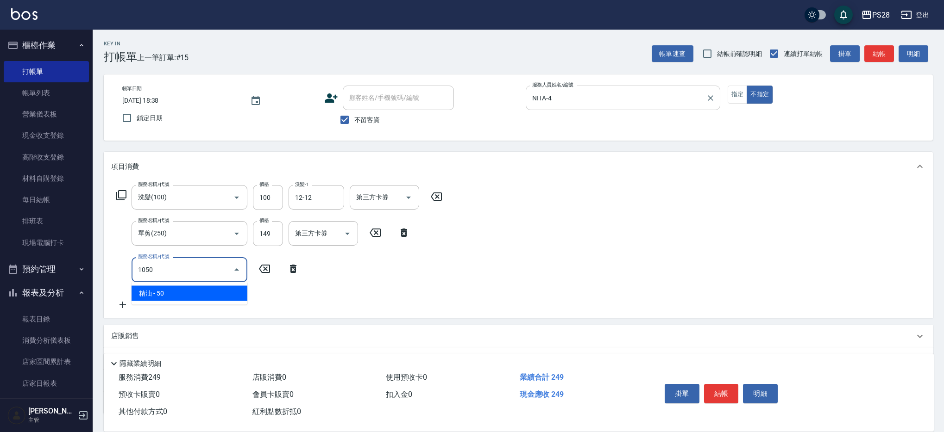
type input "精油(1050)"
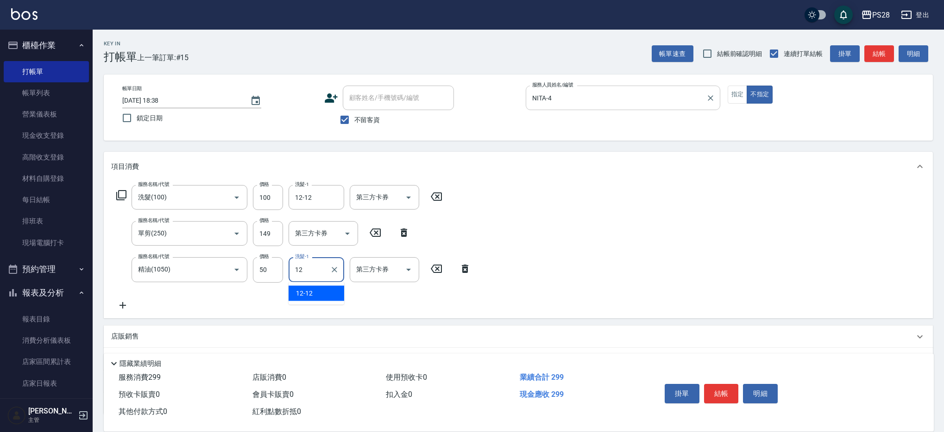
type input "12-12"
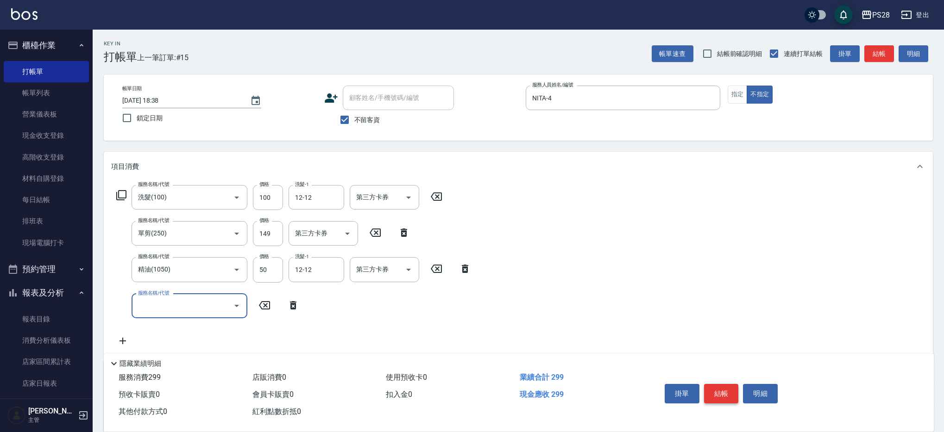
click at [712, 389] on button "結帳" at bounding box center [721, 393] width 35 height 19
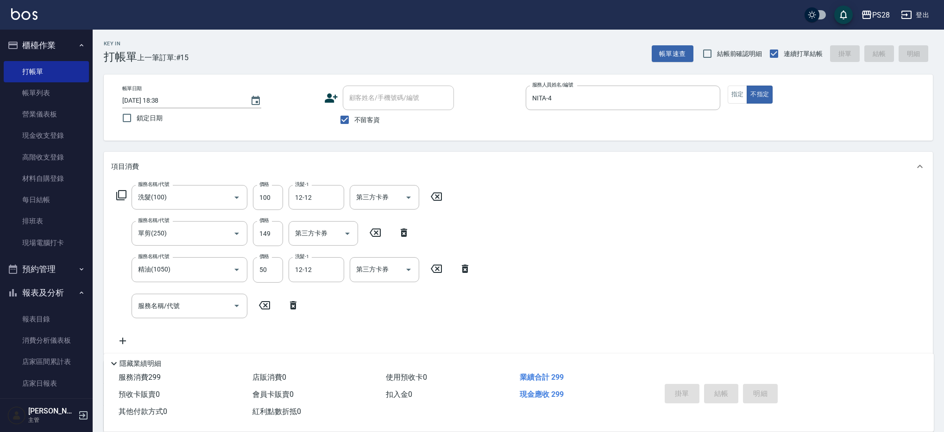
scroll to position [1, 0]
type input "[DATE] 18:46"
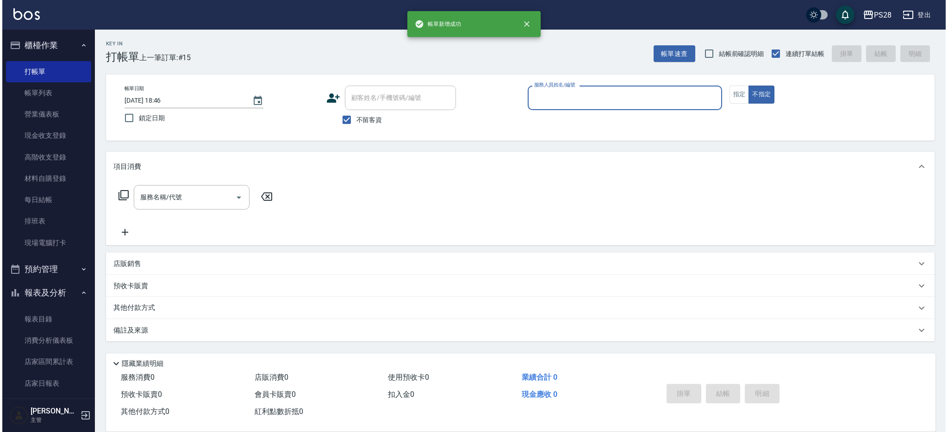
scroll to position [0, 0]
